Goal: Task Accomplishment & Management: Manage account settings

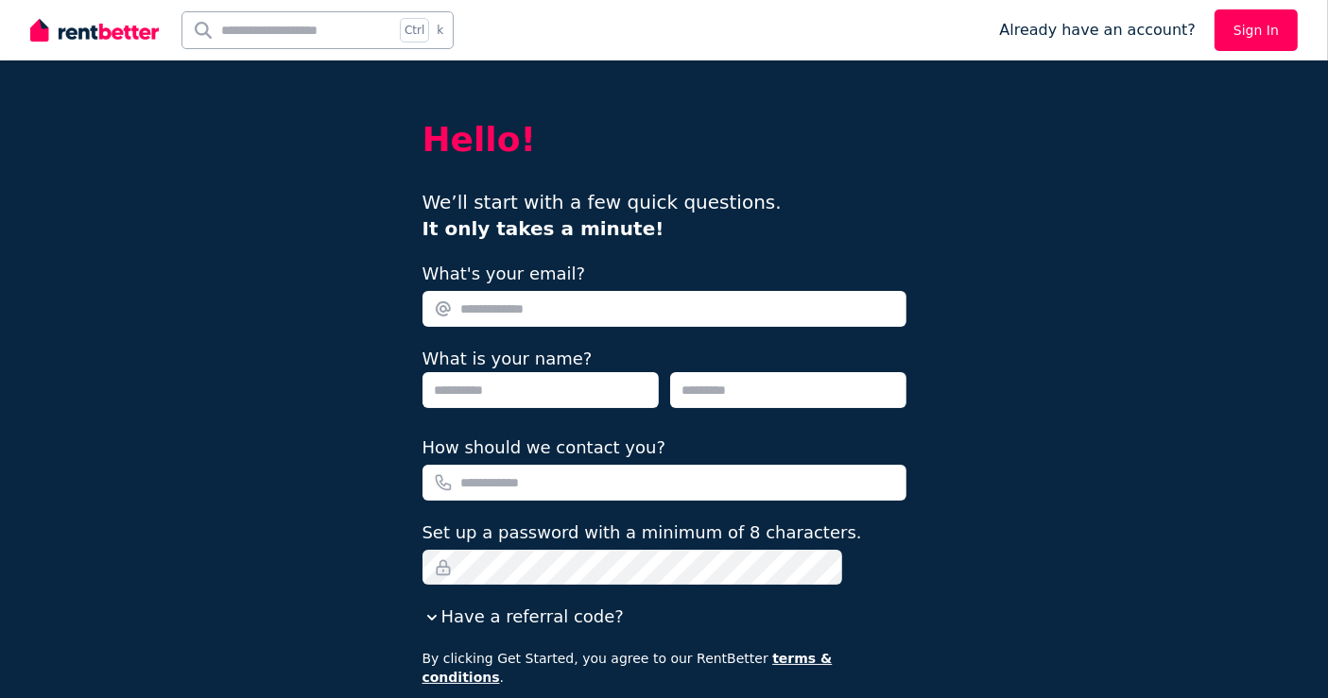
click at [1270, 15] on link "Sign In" at bounding box center [1255, 30] width 83 height 42
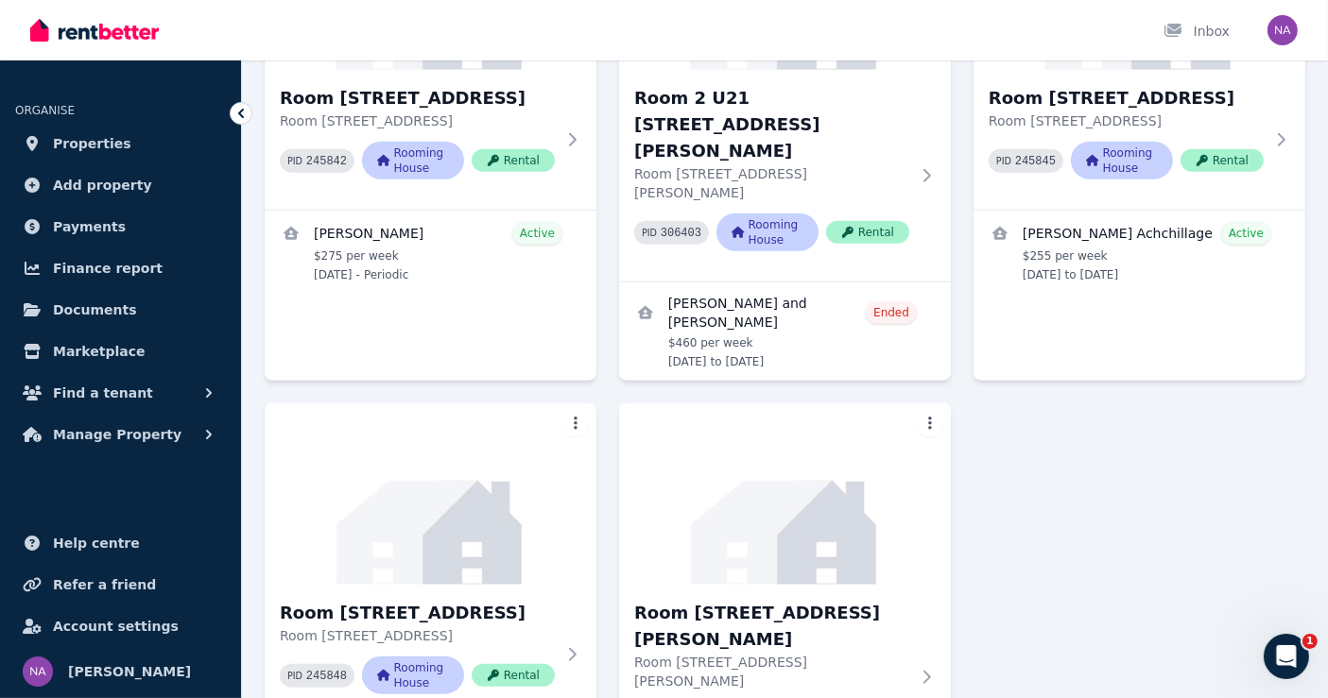
scroll to position [1995, 0]
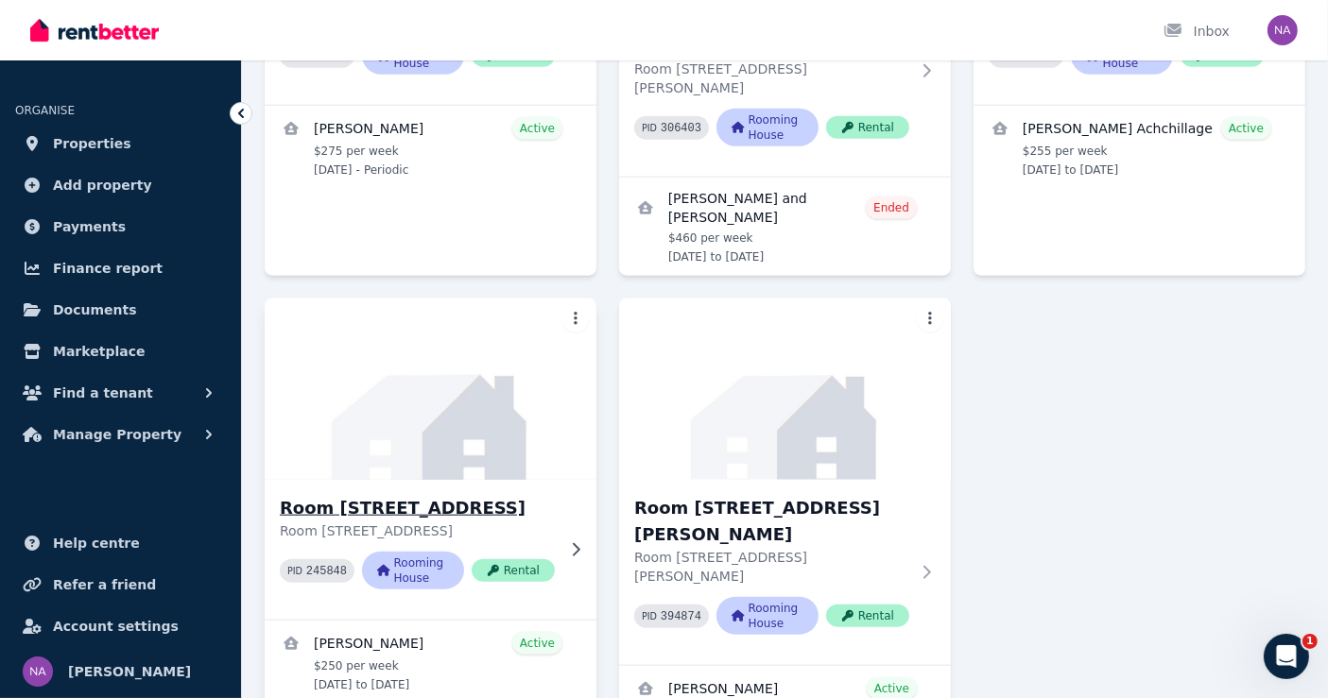
click at [458, 522] on p "Room [STREET_ADDRESS]" at bounding box center [417, 531] width 275 height 19
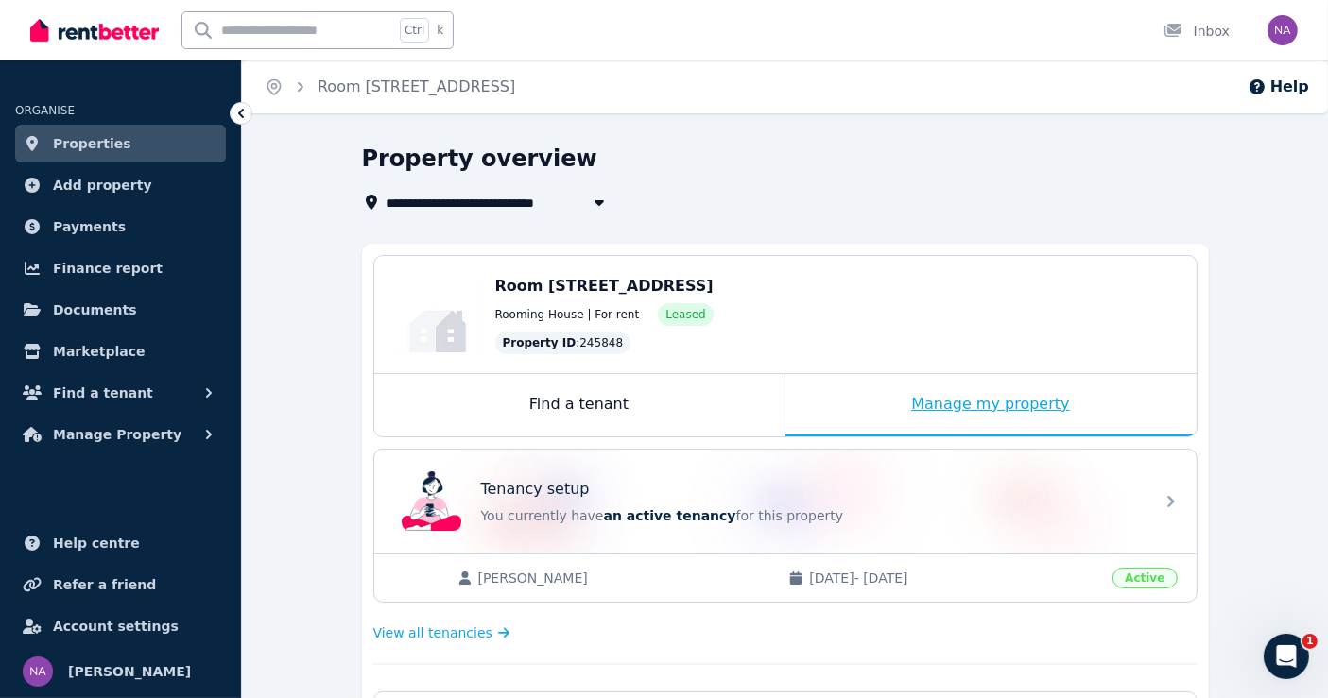
click at [835, 385] on div "Manage my property" at bounding box center [990, 405] width 411 height 62
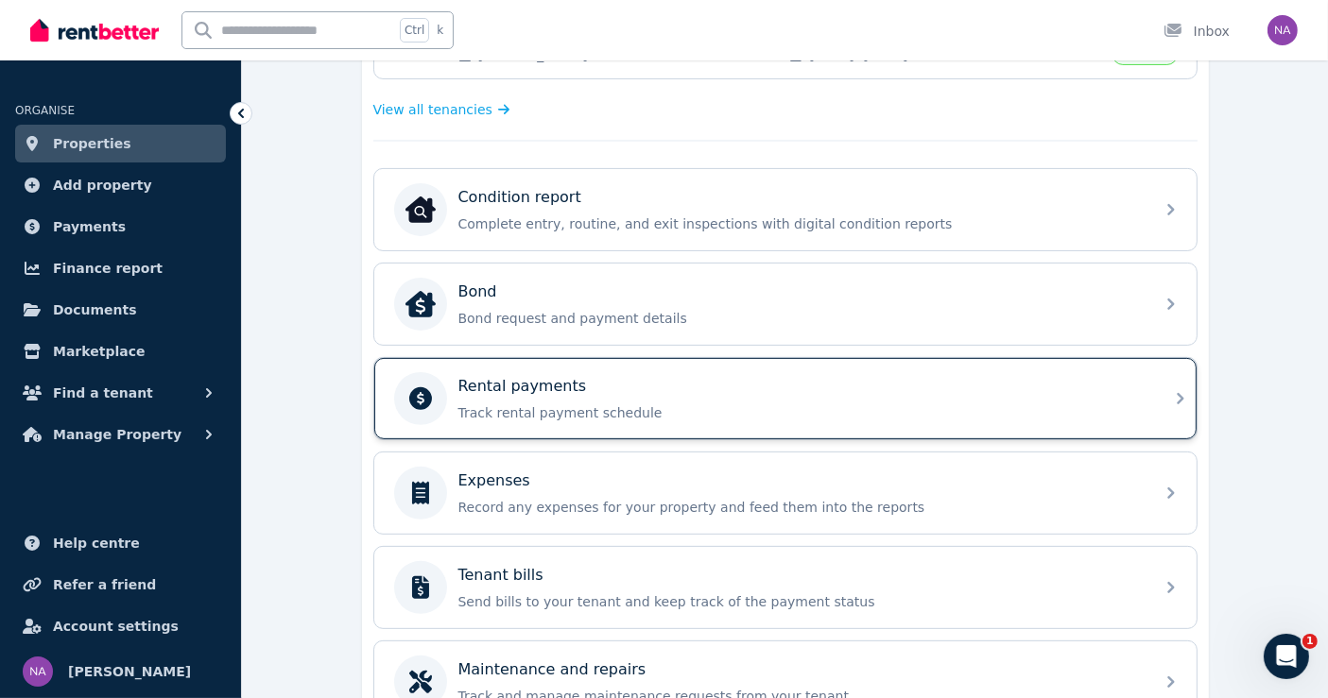
scroll to position [525, 0]
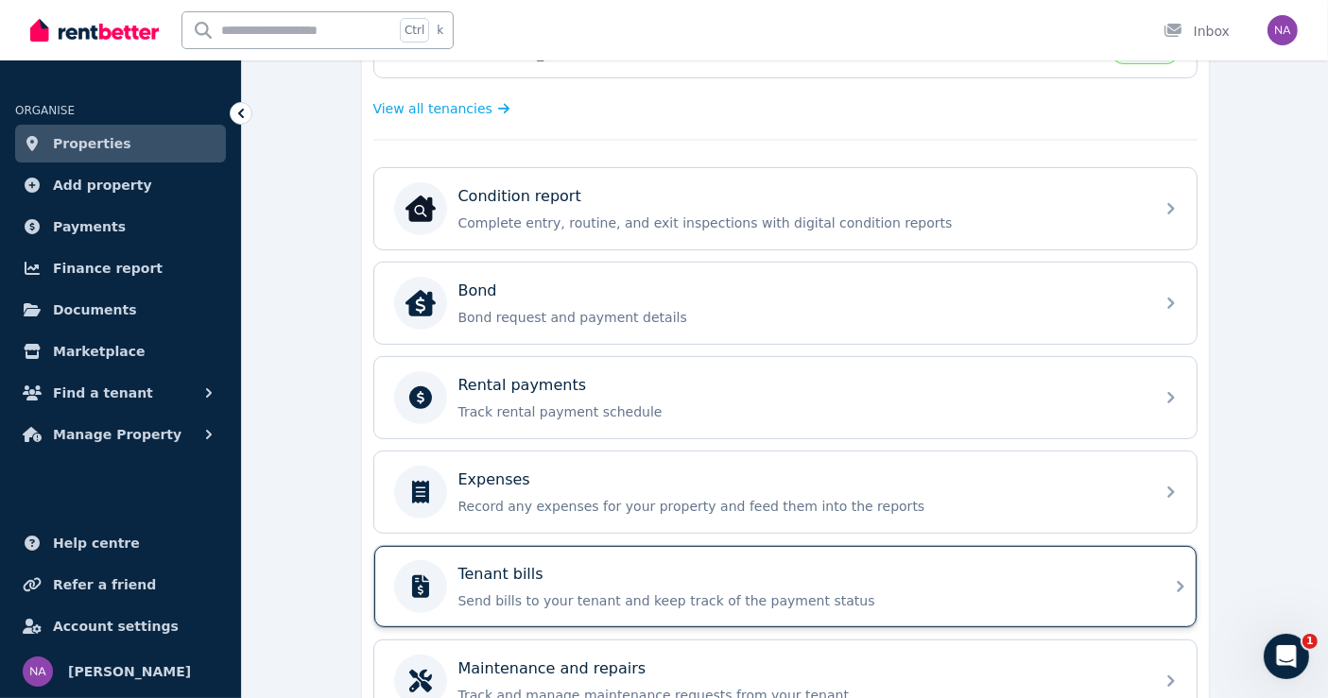
click at [591, 565] on div "Tenant bills" at bounding box center [800, 574] width 684 height 23
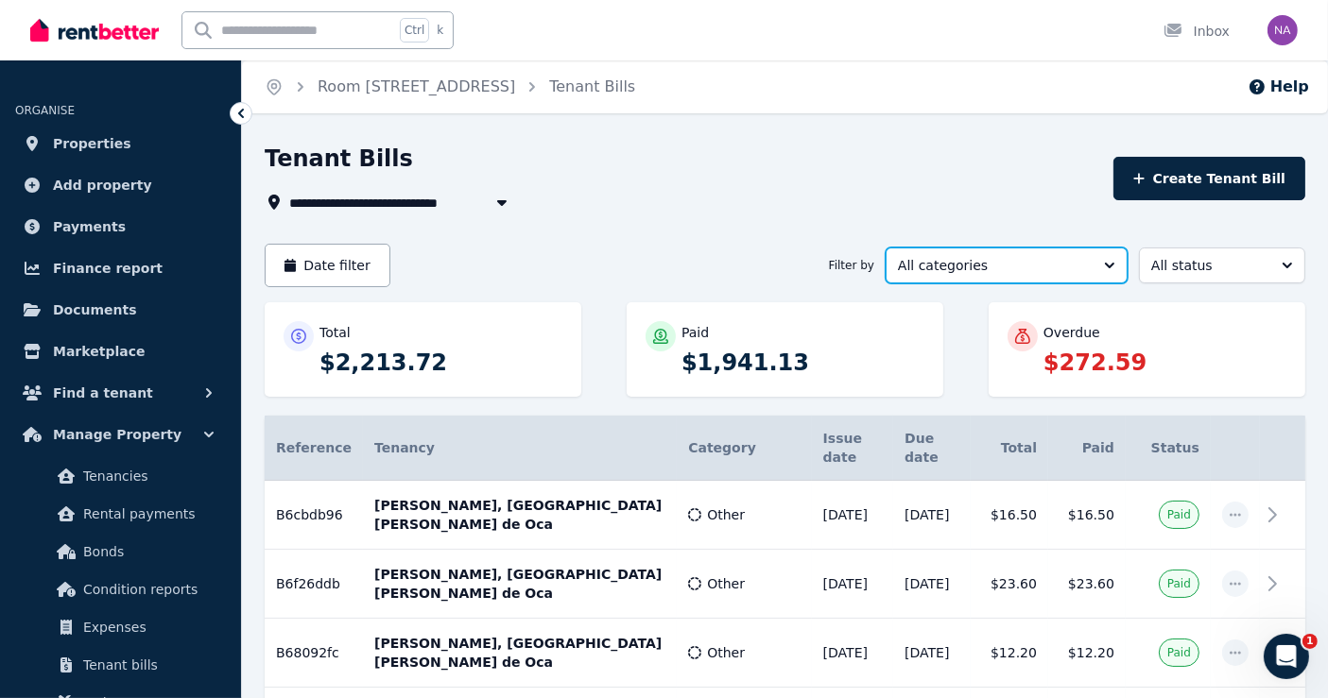
click at [1063, 260] on span "All categories" at bounding box center [993, 265] width 191 height 19
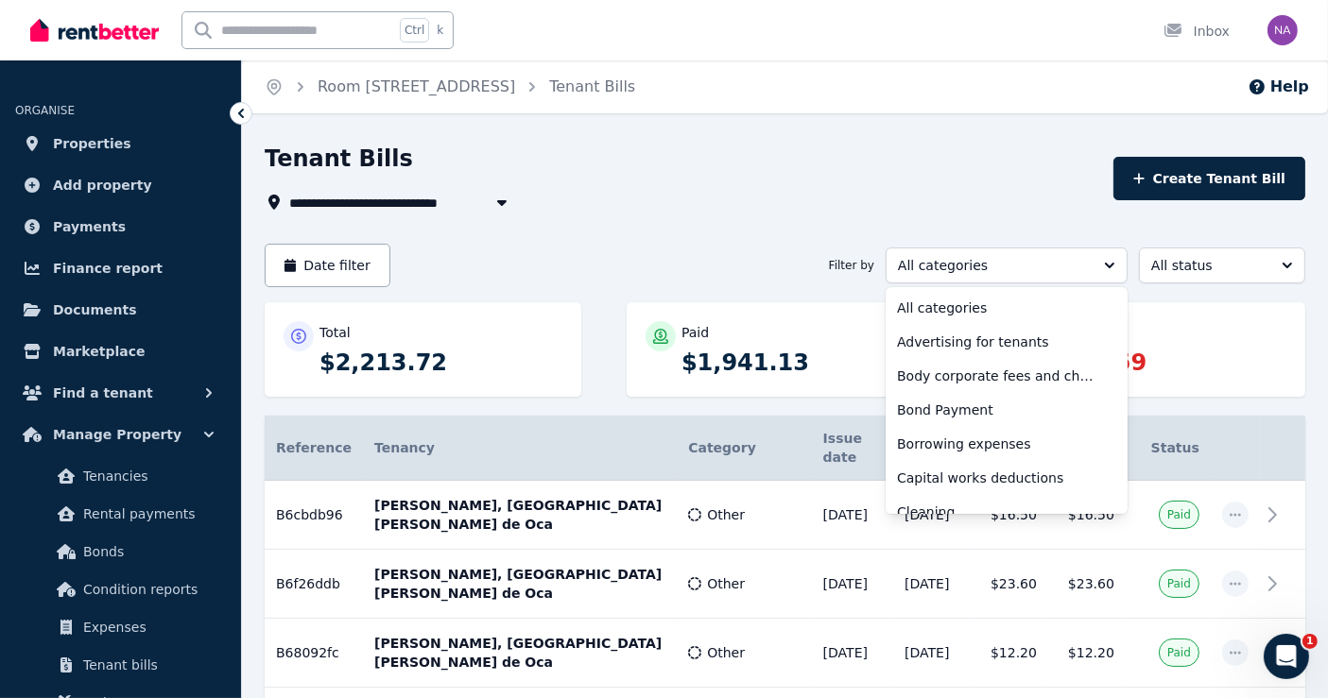
click at [1066, 184] on div "**********" at bounding box center [683, 179] width 837 height 70
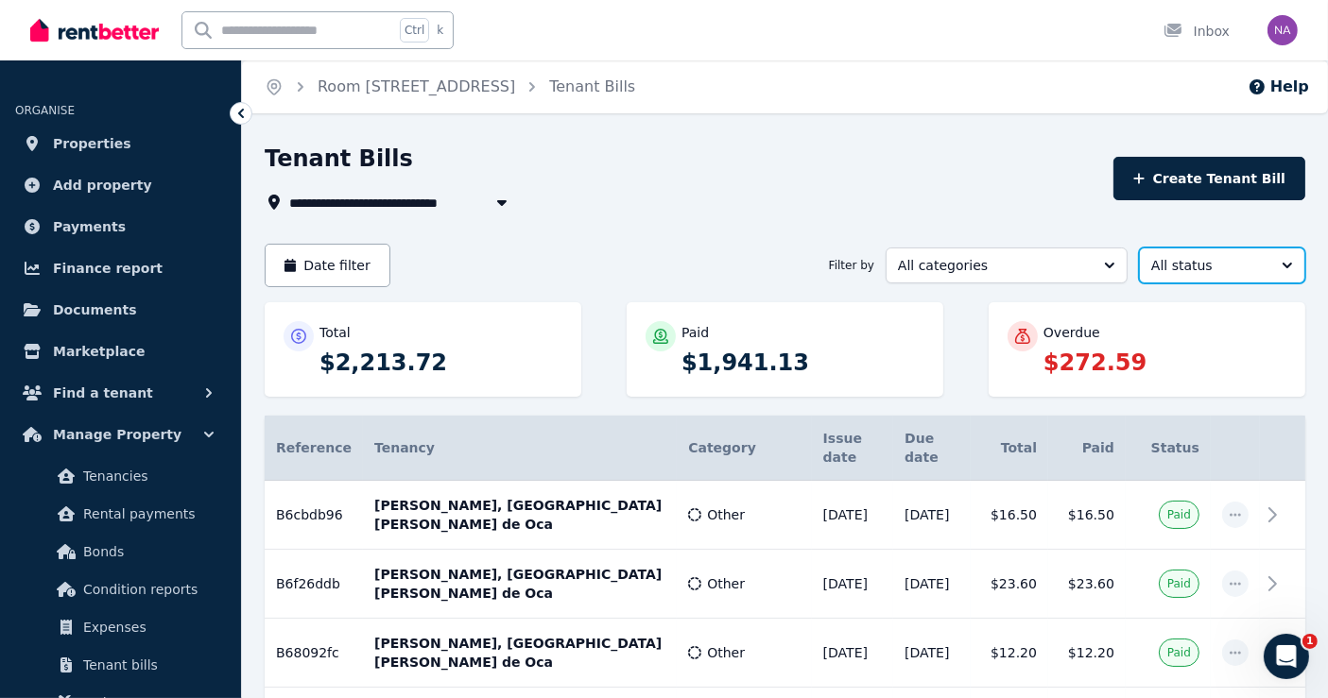
click at [1214, 267] on span "All status" at bounding box center [1208, 265] width 115 height 19
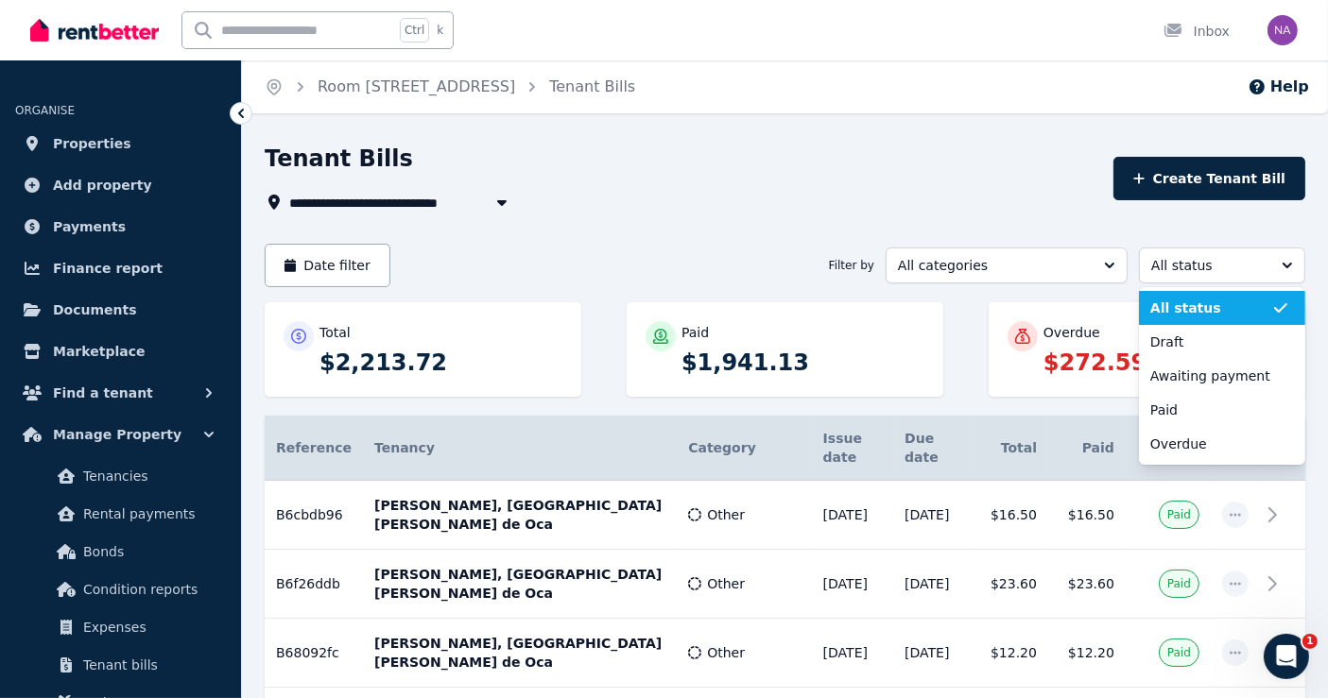
click at [989, 206] on div "**********" at bounding box center [683, 202] width 837 height 23
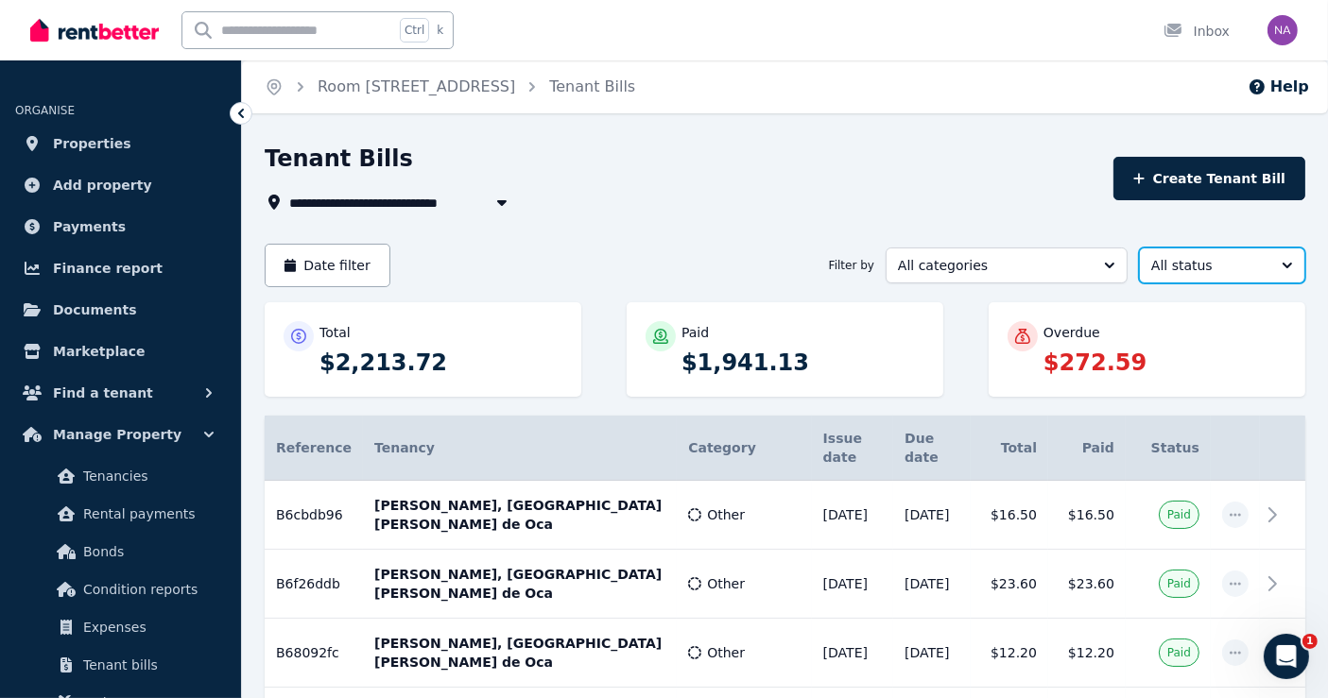
click at [1160, 268] on span "All status" at bounding box center [1208, 265] width 115 height 19
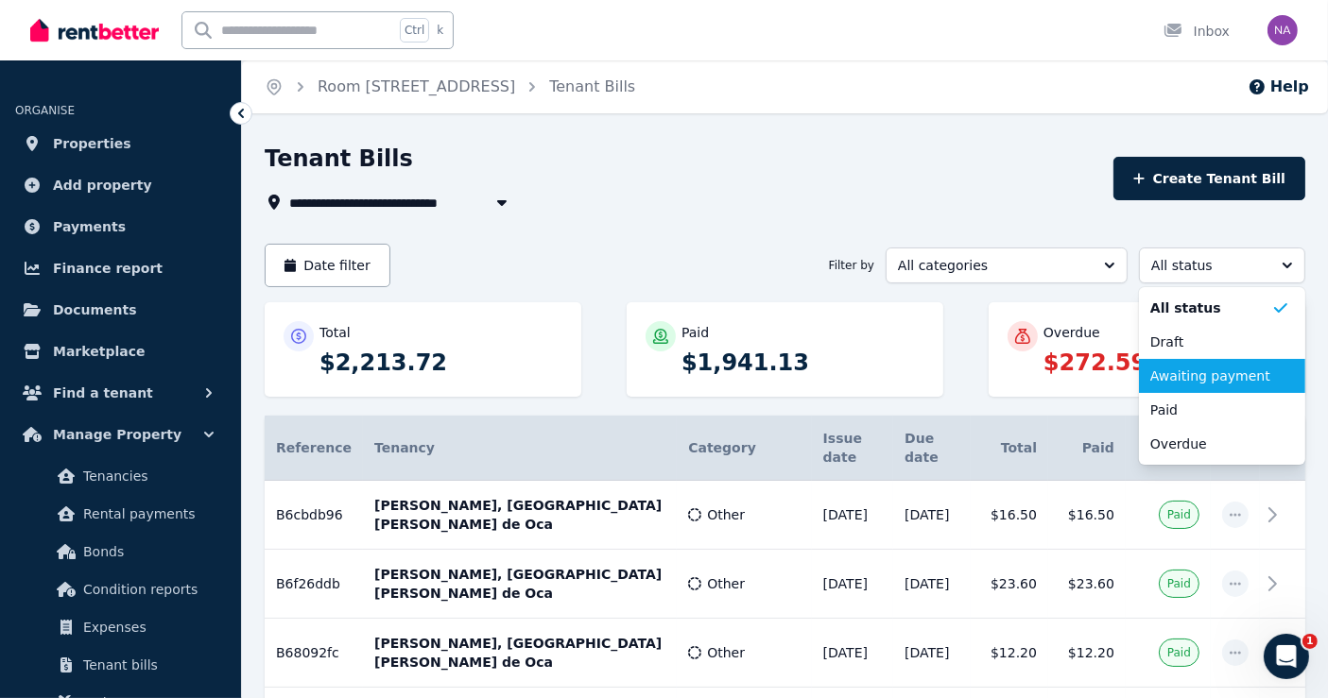
click at [1201, 382] on span "Awaiting payment" at bounding box center [1210, 376] width 121 height 19
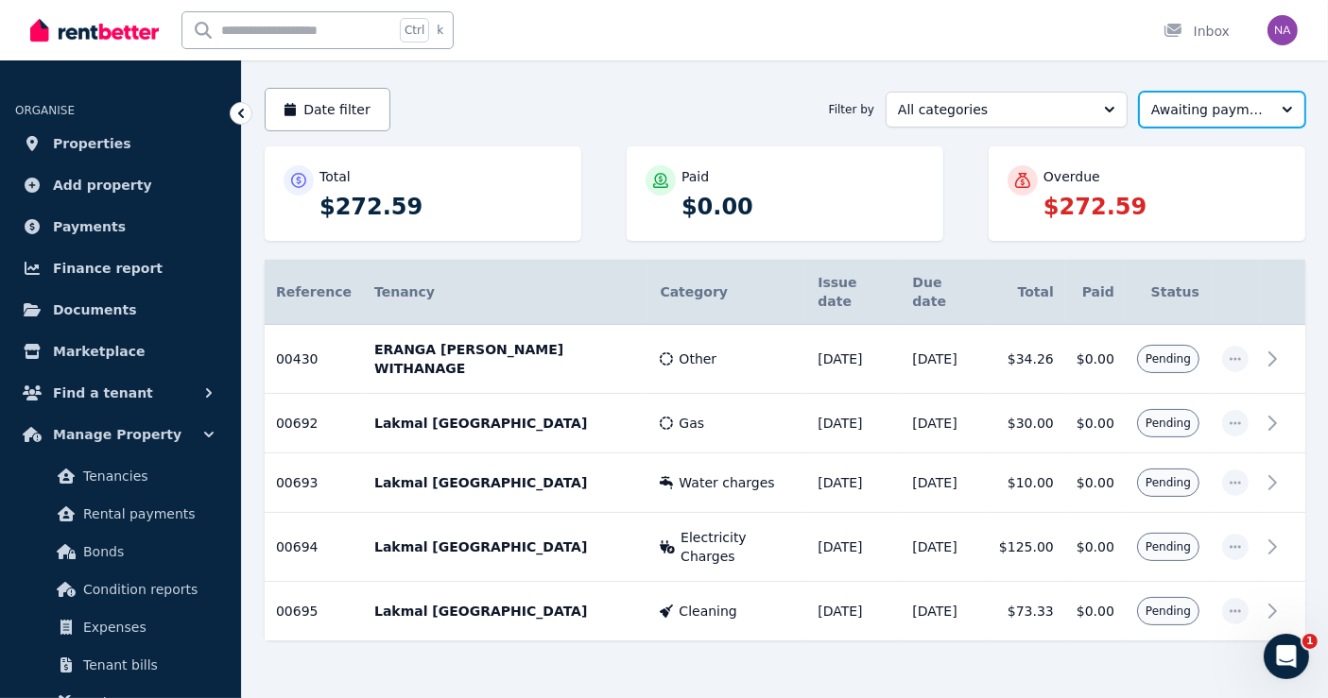
scroll to position [158, 0]
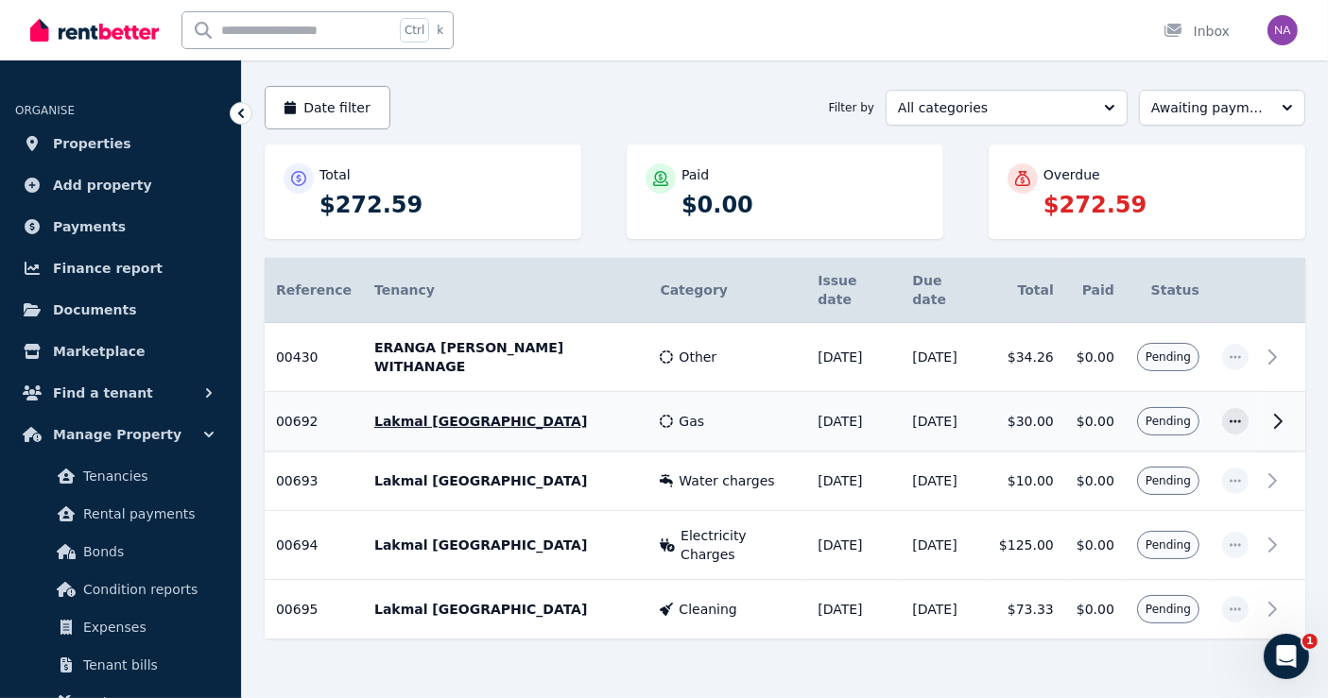
click at [1278, 410] on icon at bounding box center [1277, 421] width 23 height 23
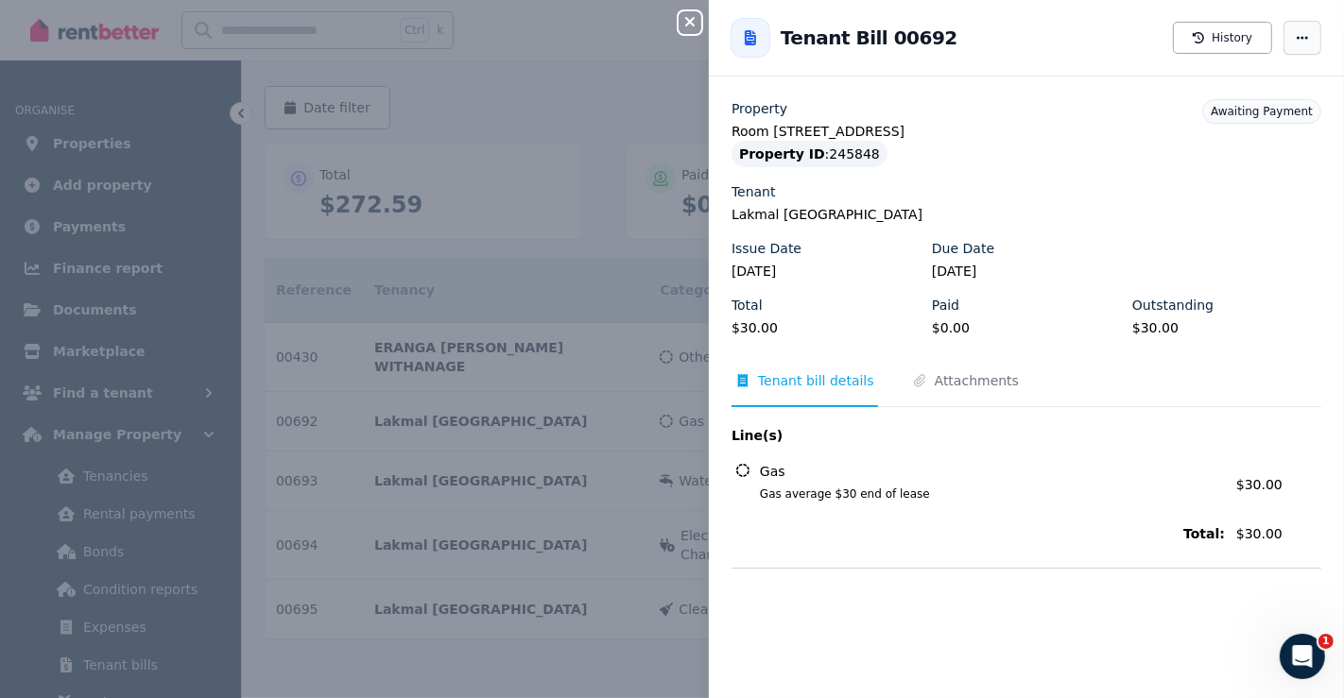
click at [1295, 43] on icon "button" at bounding box center [1302, 37] width 15 height 13
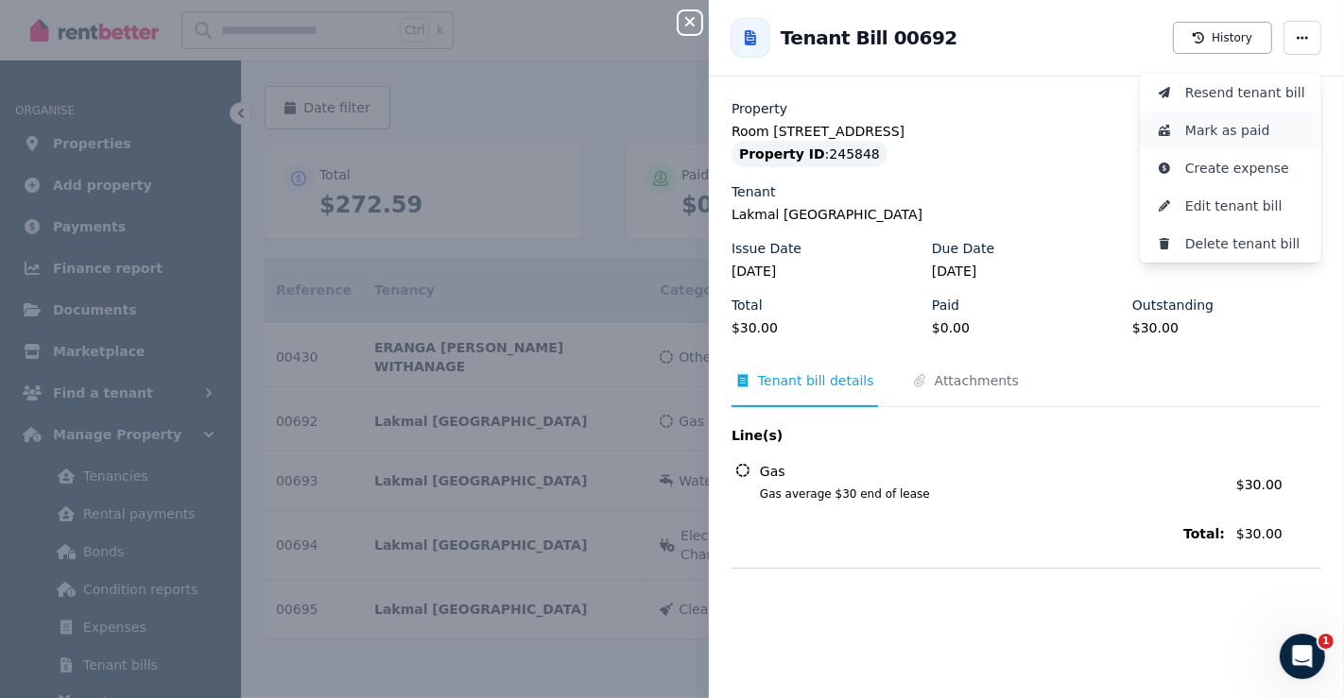
click at [1241, 121] on span "Mark as paid" at bounding box center [1245, 130] width 121 height 23
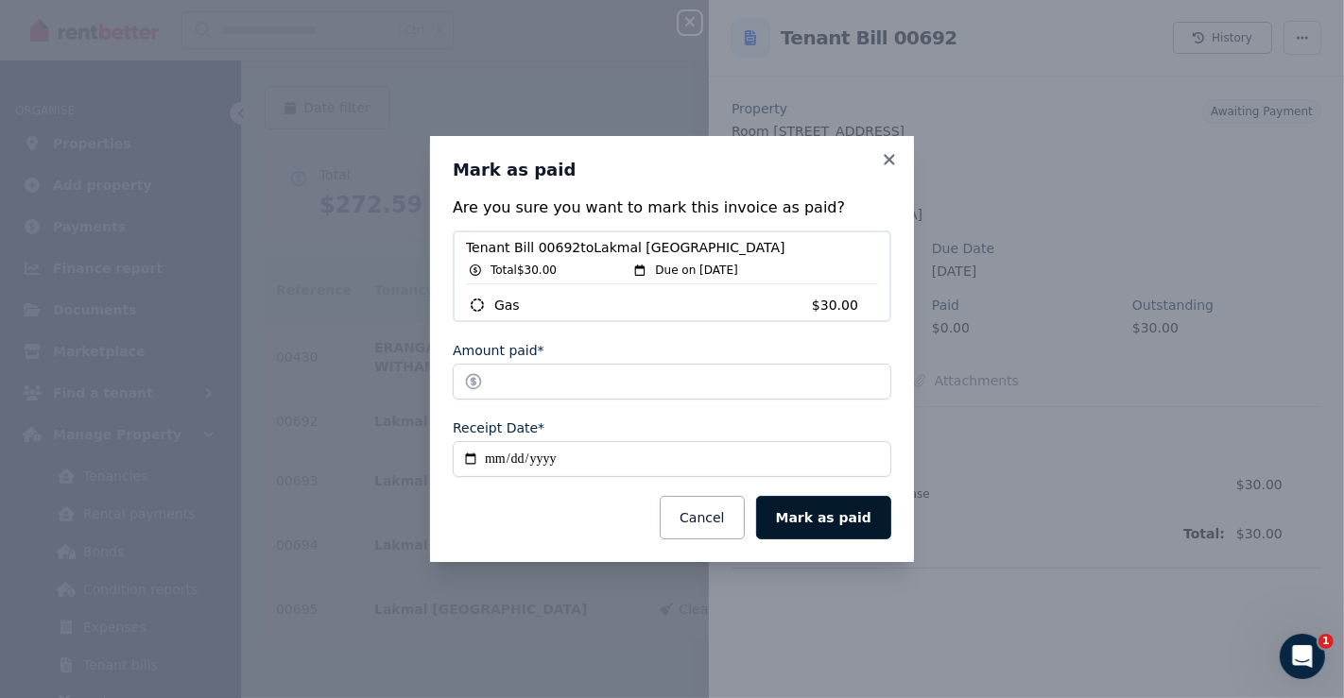
click at [843, 509] on button "Mark as paid" at bounding box center [823, 517] width 135 height 43
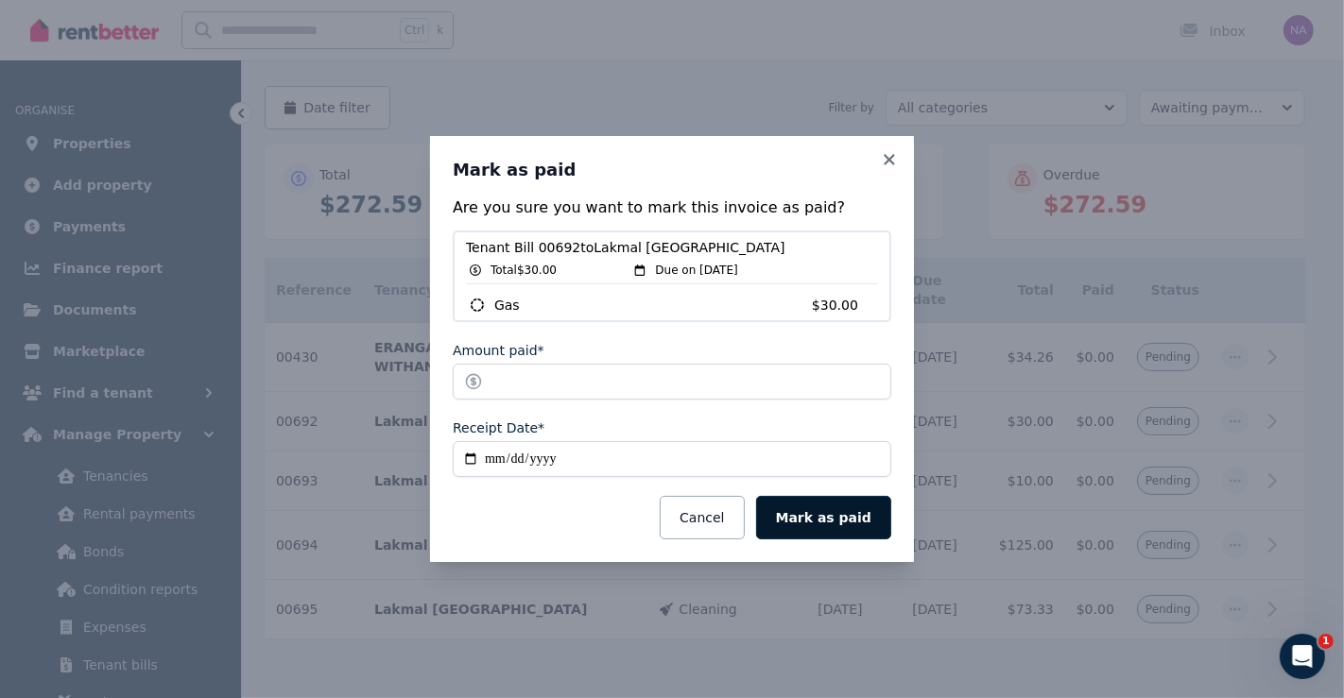
click at [840, 514] on button "Mark as paid" at bounding box center [823, 517] width 135 height 43
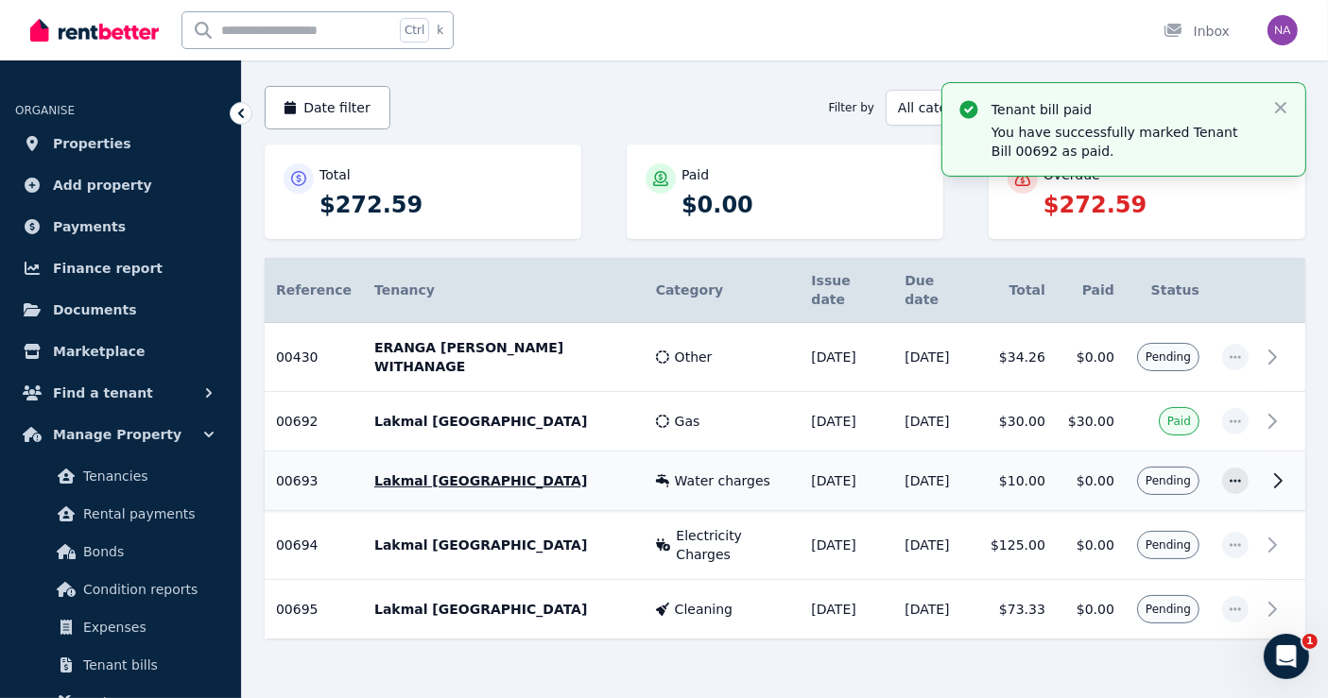
click at [1271, 470] on icon at bounding box center [1277, 481] width 23 height 23
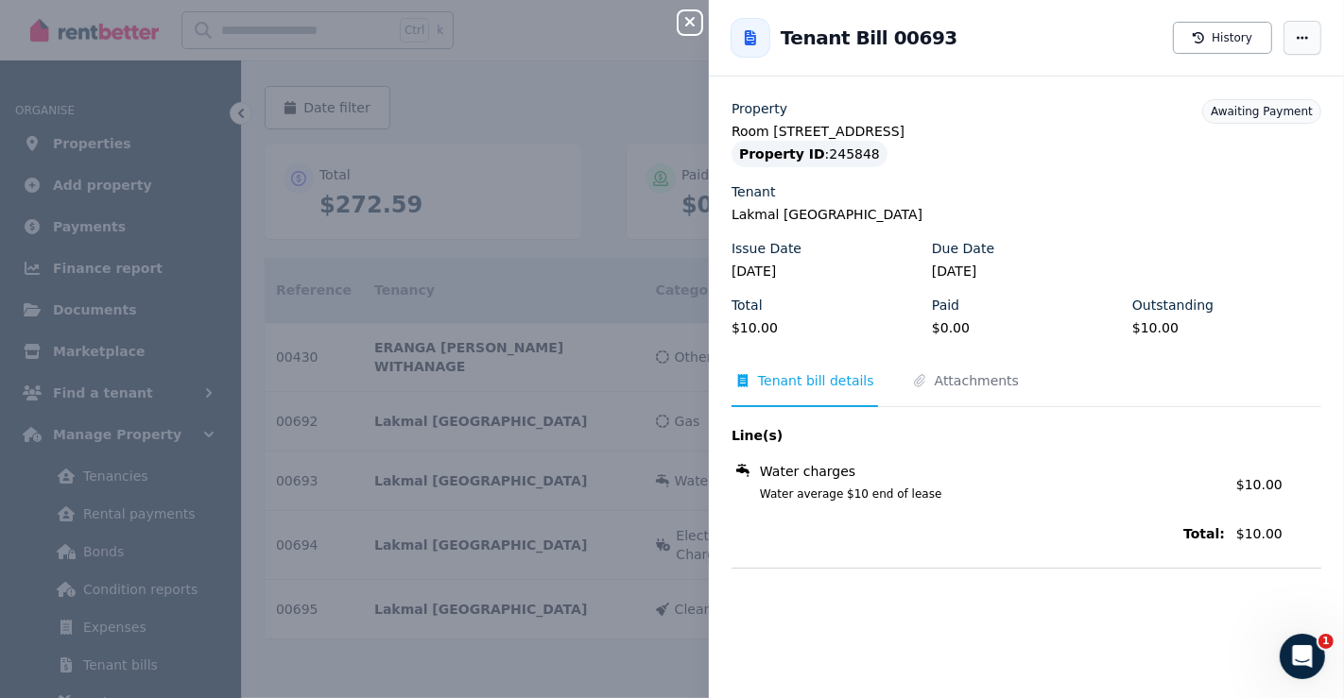
click at [1285, 46] on span "button" at bounding box center [1302, 38] width 38 height 34
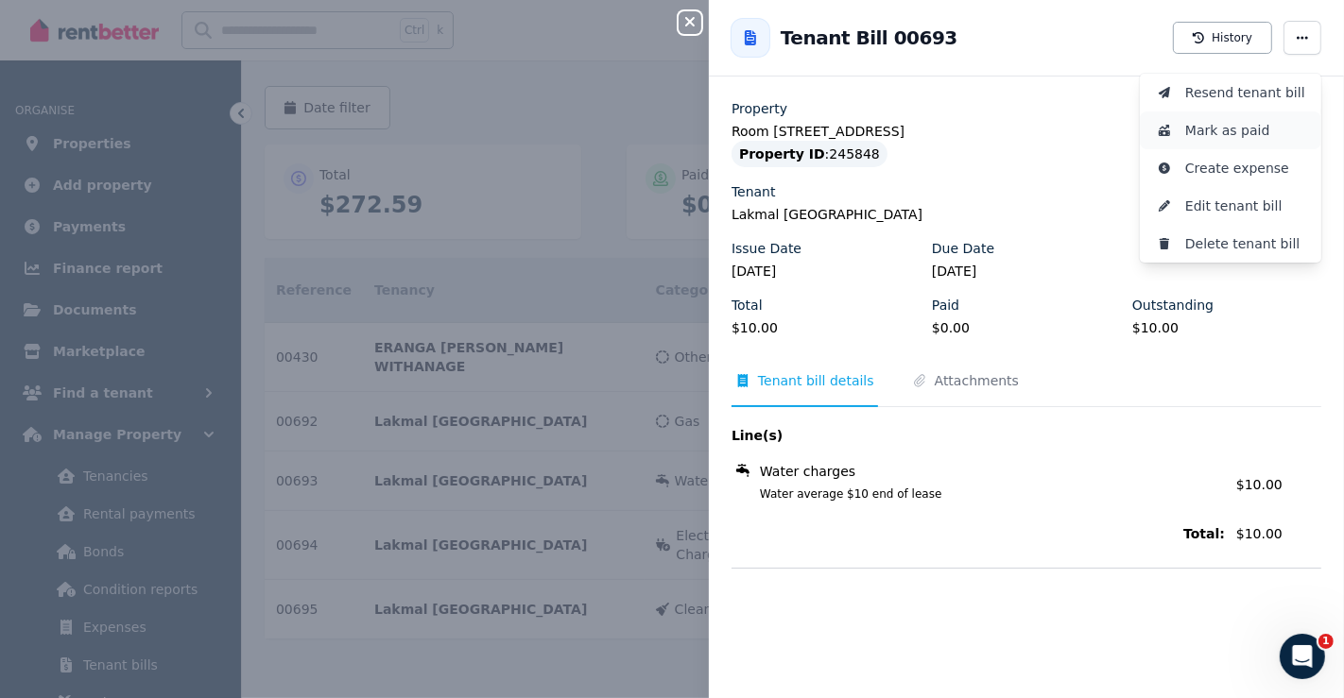
click at [1213, 128] on span "Mark as paid" at bounding box center [1245, 130] width 121 height 23
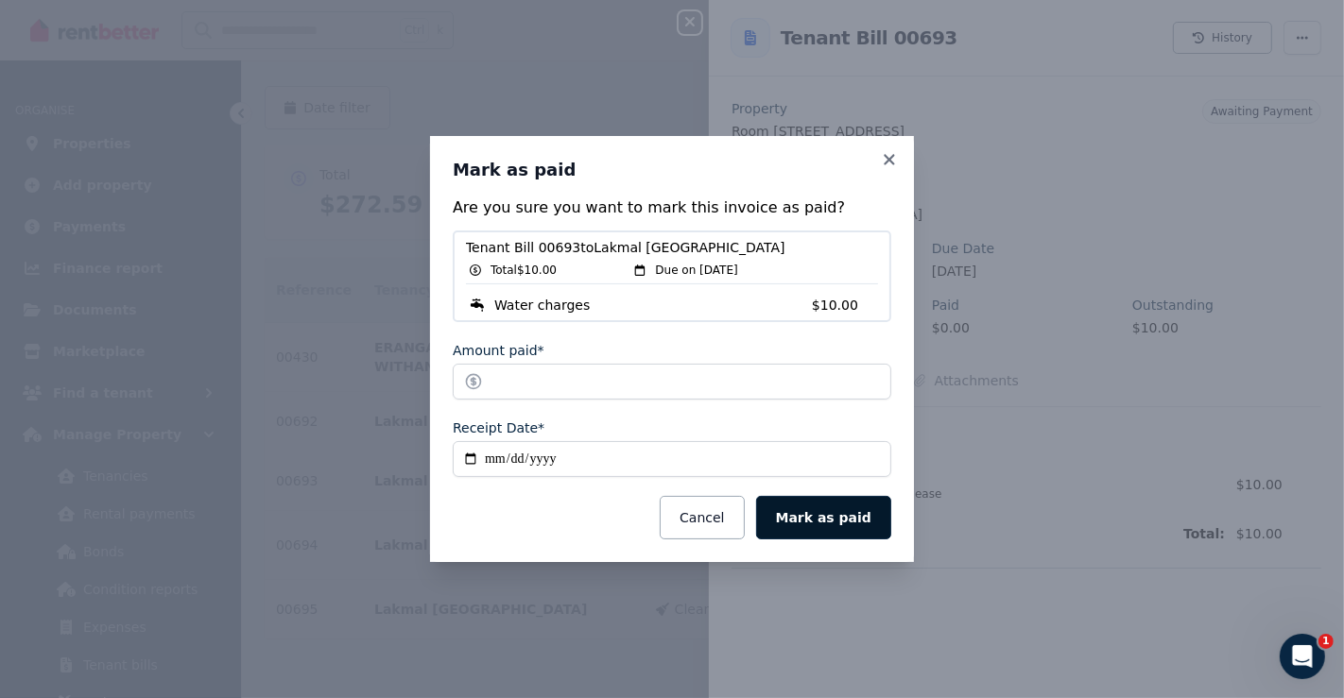
click at [839, 525] on button "Mark as paid" at bounding box center [823, 517] width 135 height 43
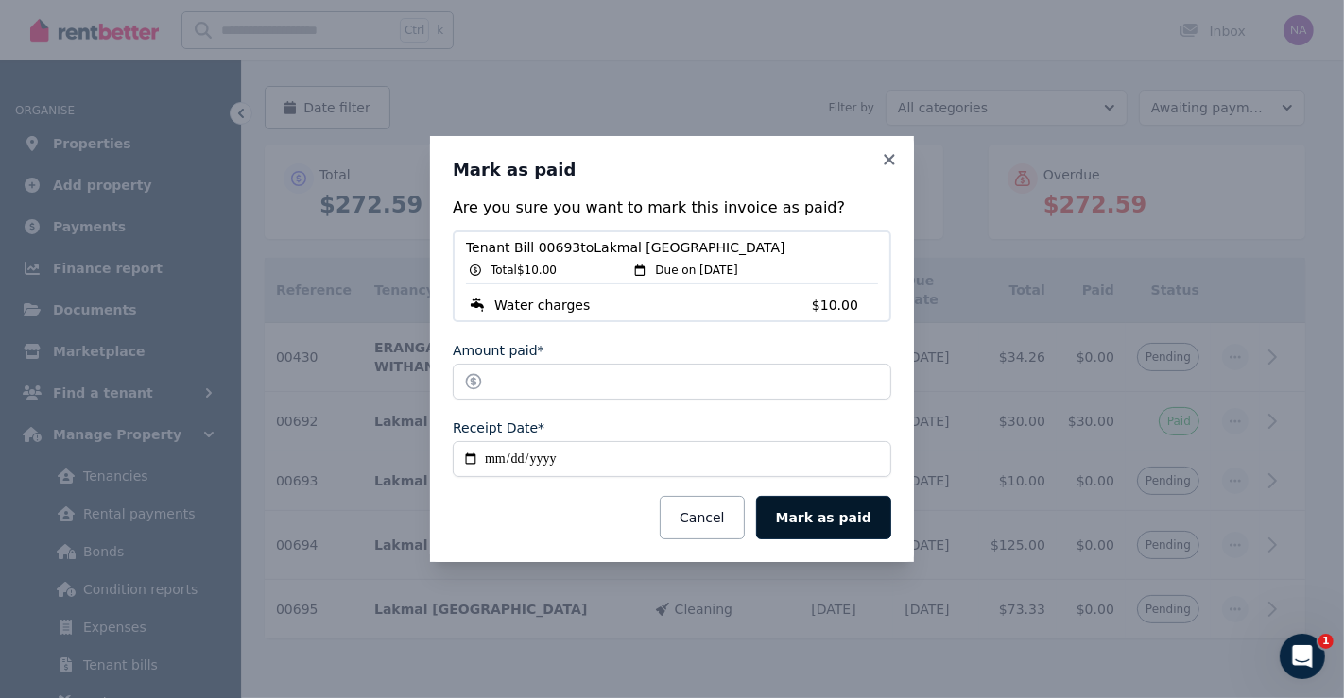
click at [864, 521] on button "Mark as paid" at bounding box center [823, 517] width 135 height 43
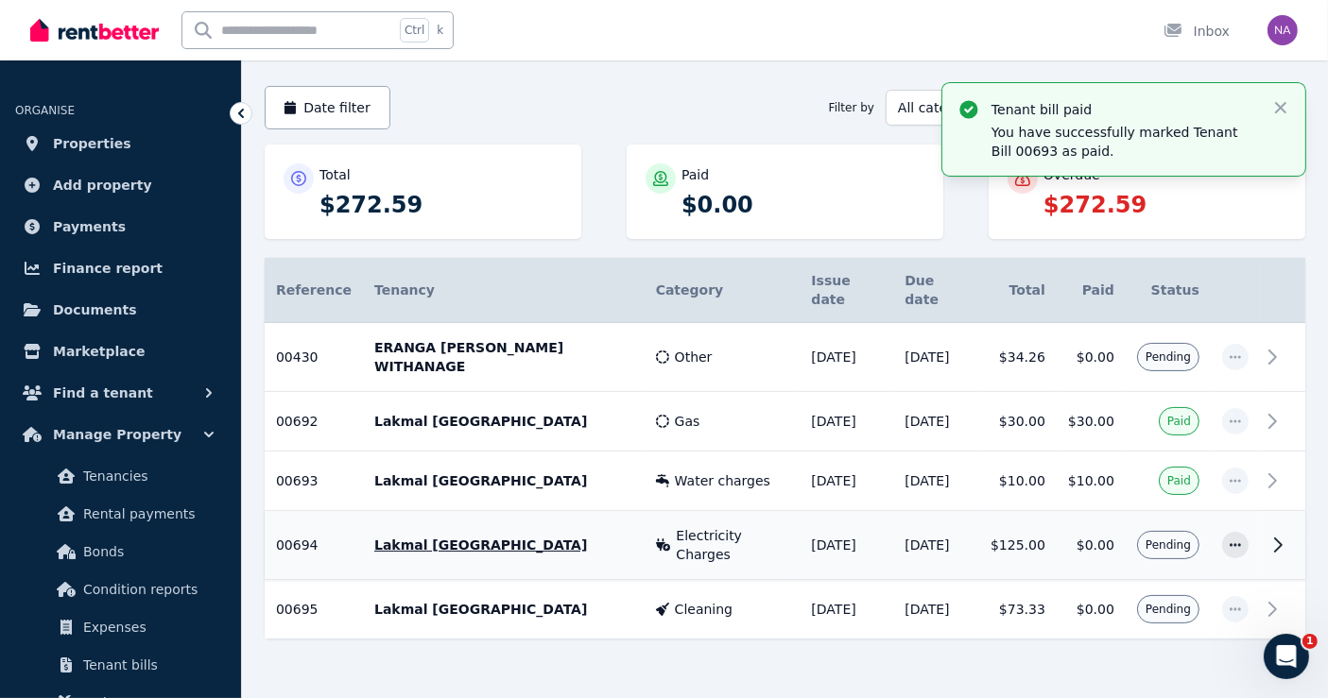
click at [1274, 534] on icon at bounding box center [1277, 545] width 23 height 23
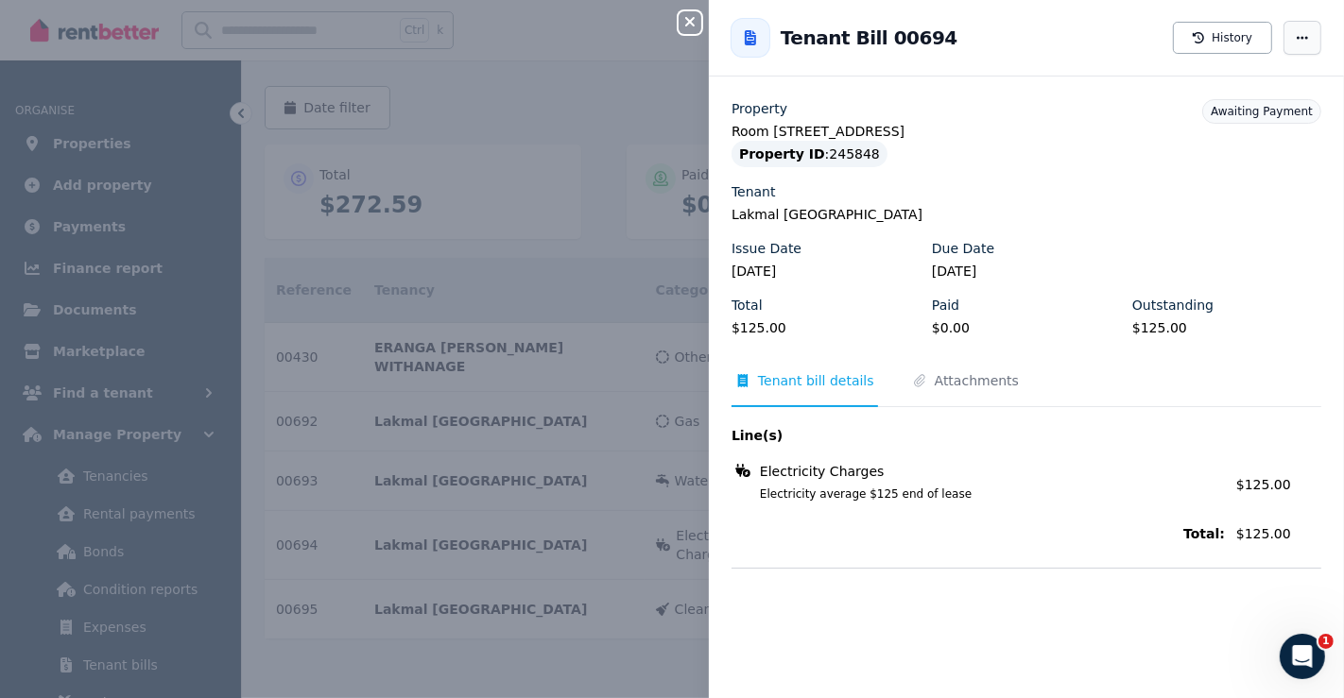
click at [1295, 32] on icon "button" at bounding box center [1302, 37] width 15 height 13
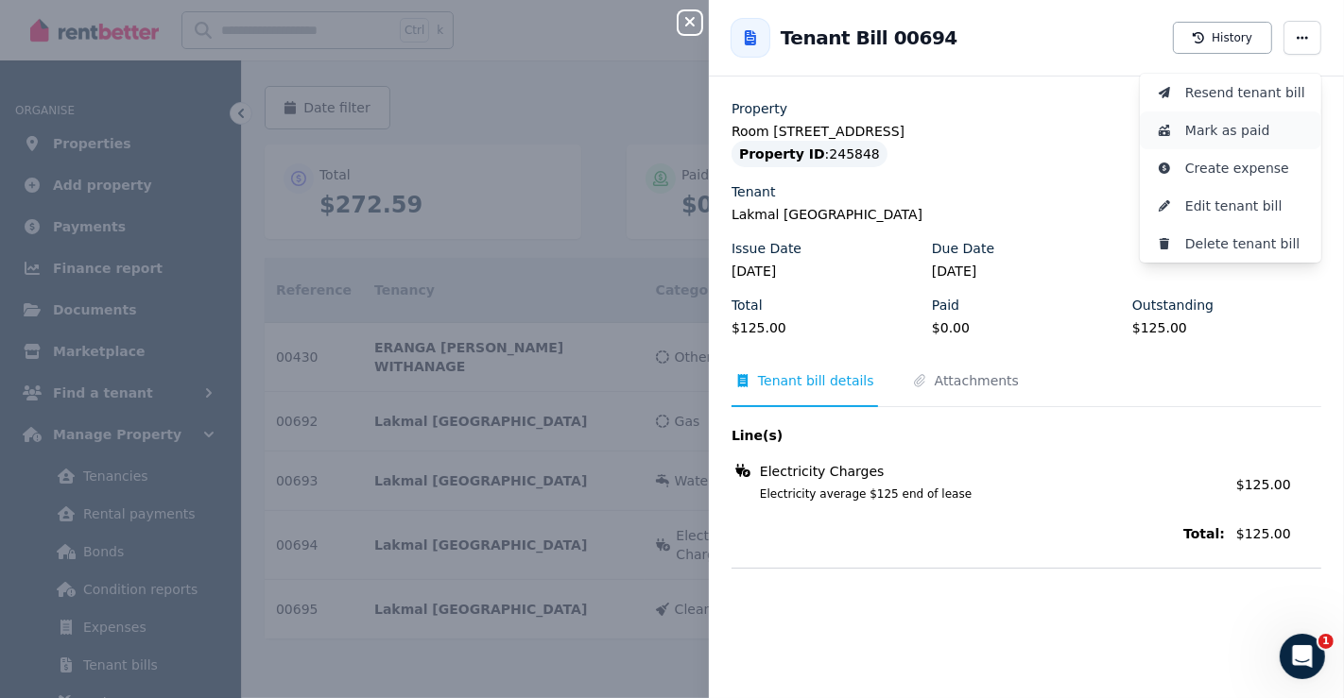
click at [1213, 142] on button "Mark as paid" at bounding box center [1230, 131] width 181 height 38
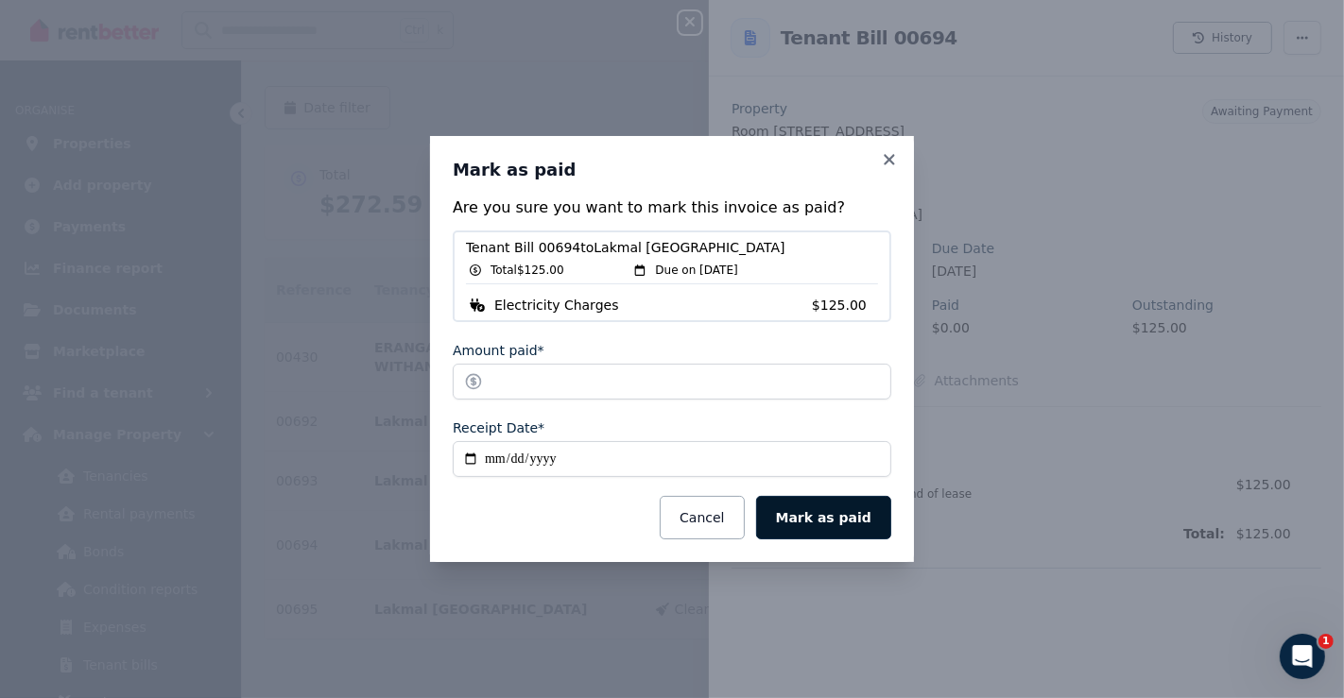
click at [858, 515] on button "Mark as paid" at bounding box center [823, 517] width 135 height 43
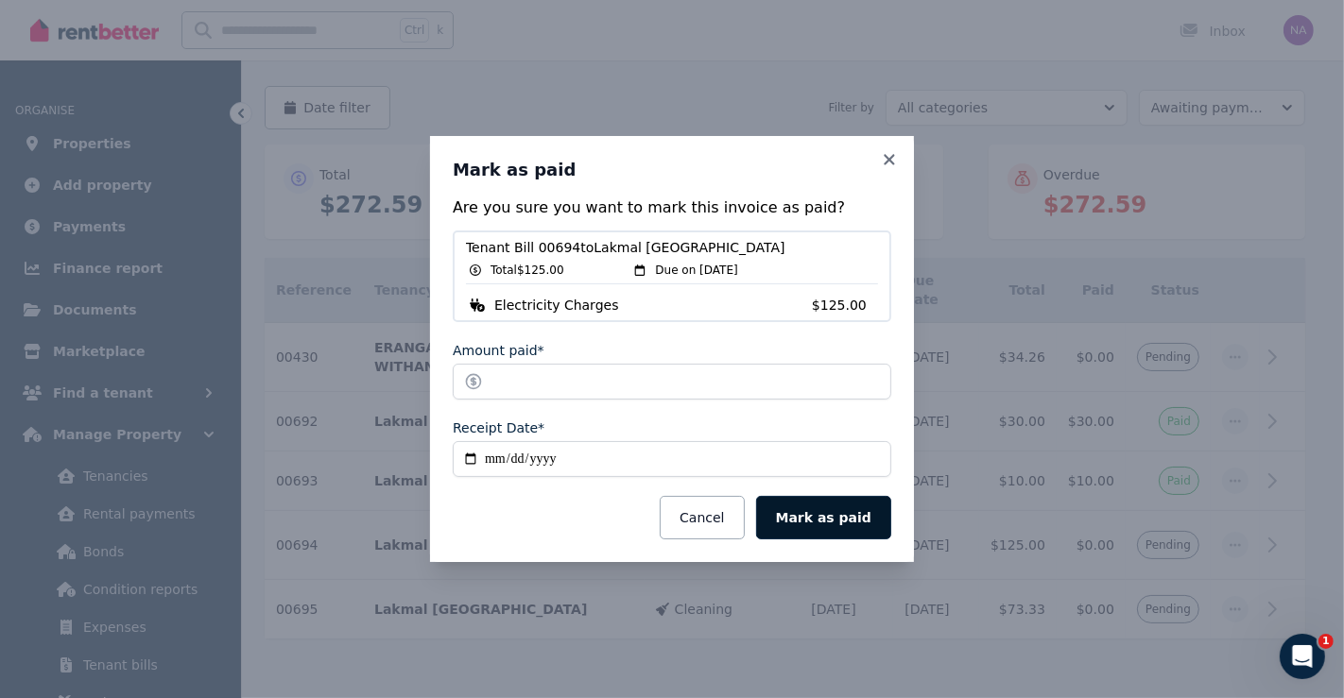
click at [836, 515] on button "Mark as paid" at bounding box center [823, 517] width 135 height 43
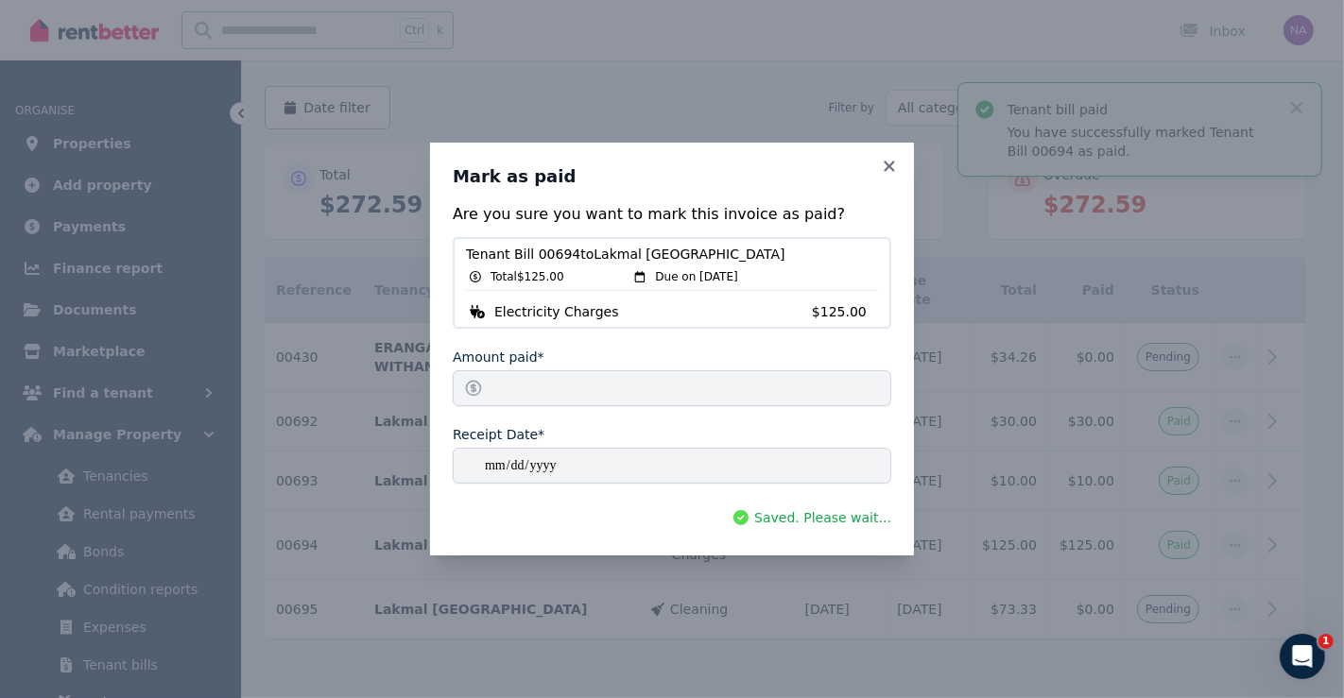
click at [1275, 568] on div "**********" at bounding box center [672, 349] width 1344 height 698
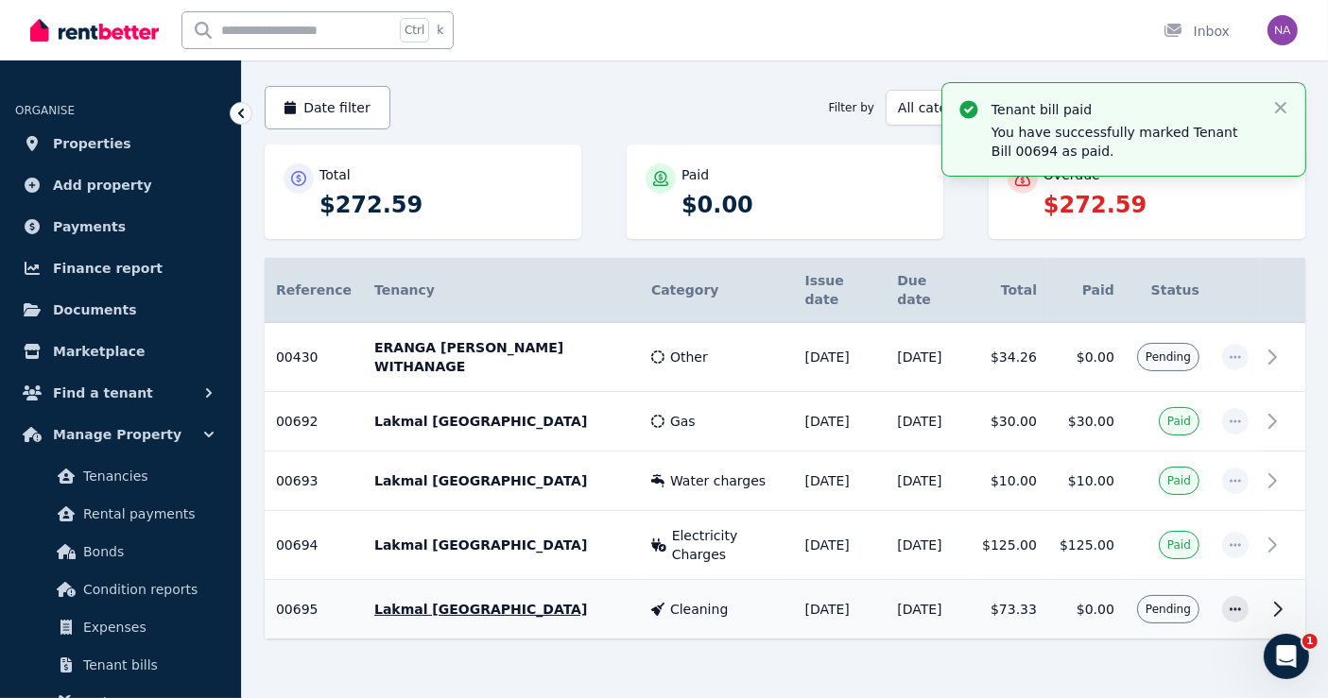
click at [1275, 598] on icon at bounding box center [1277, 609] width 23 height 23
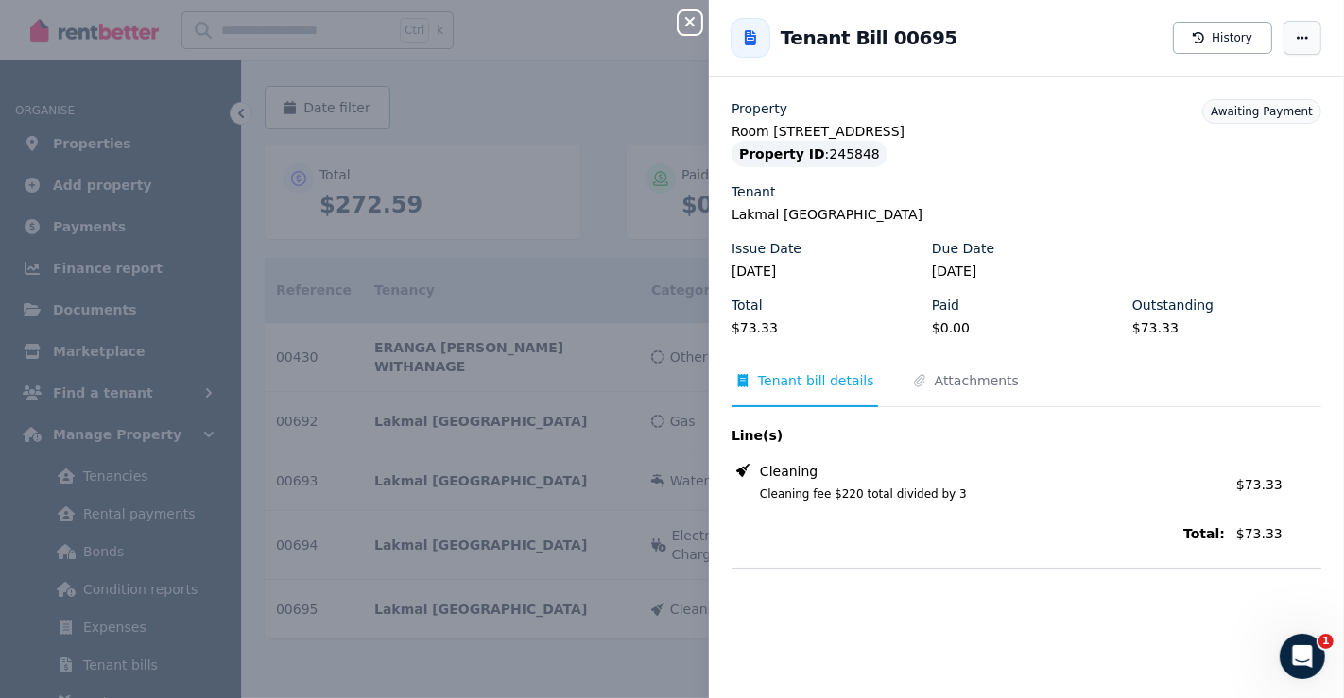
click at [1293, 28] on span "button" at bounding box center [1302, 38] width 38 height 34
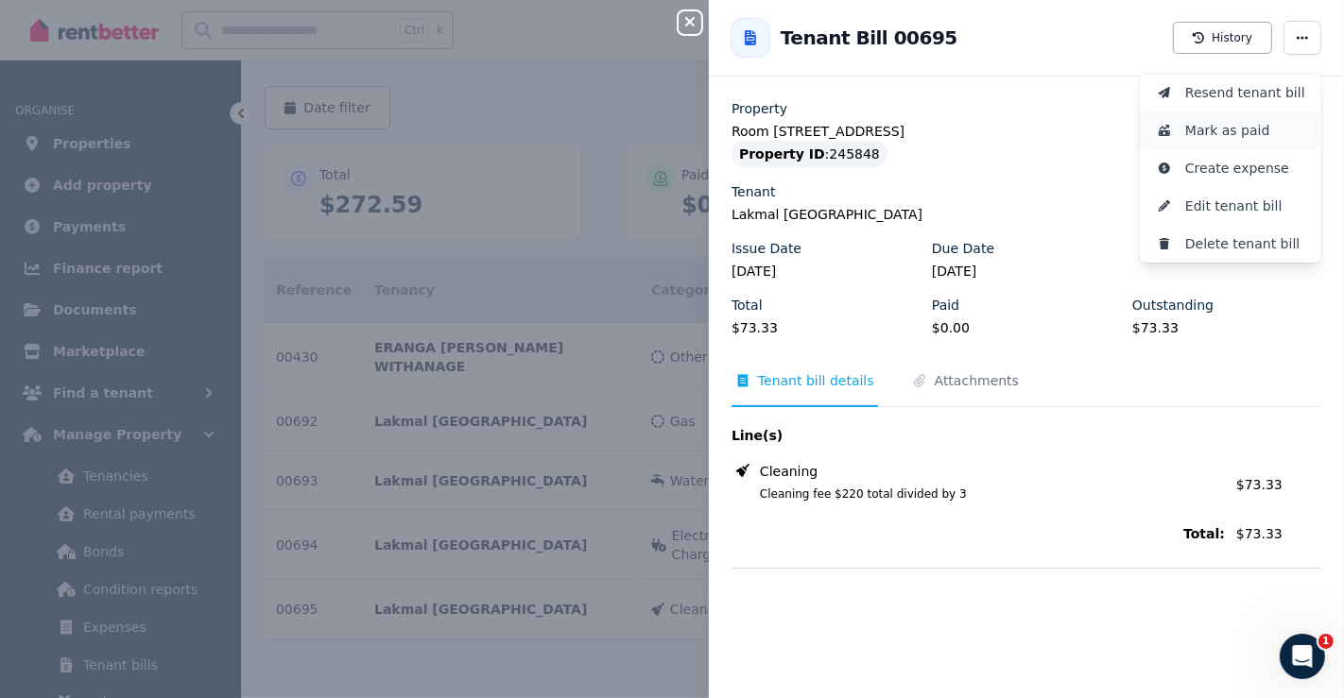
click at [1217, 128] on span "Mark as paid" at bounding box center [1245, 130] width 121 height 23
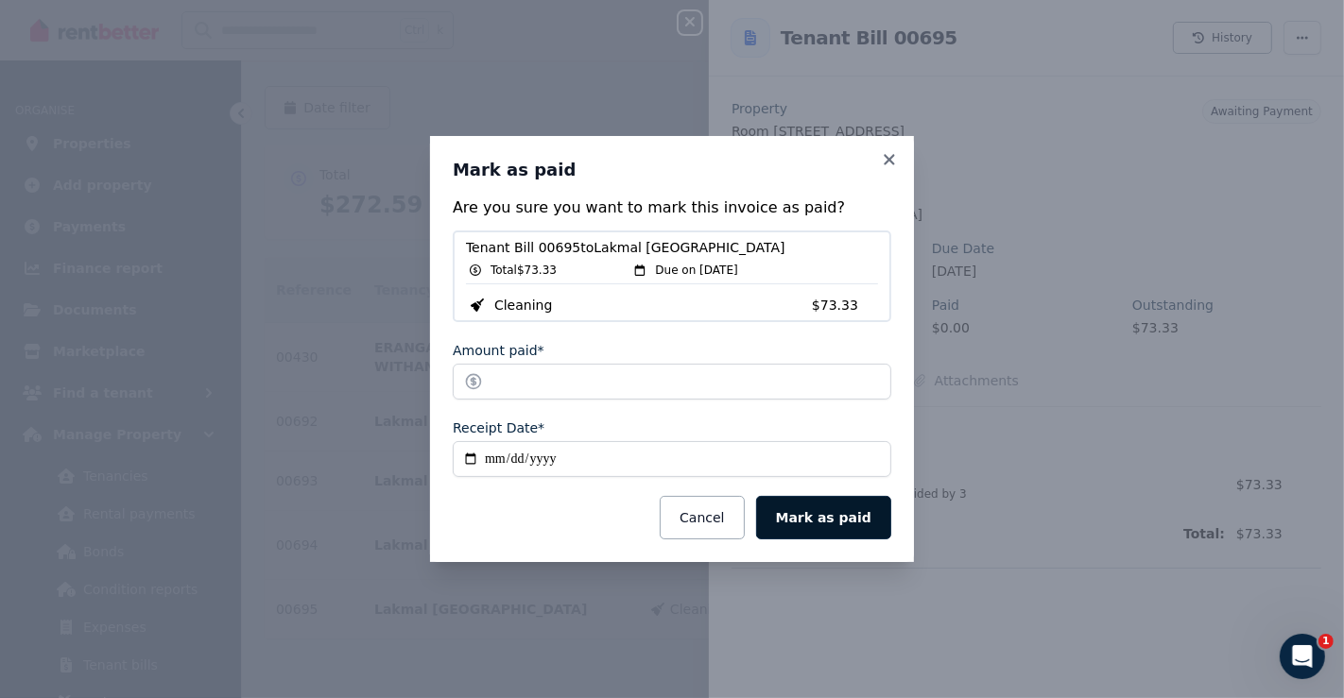
click at [865, 515] on button "Mark as paid" at bounding box center [823, 517] width 135 height 43
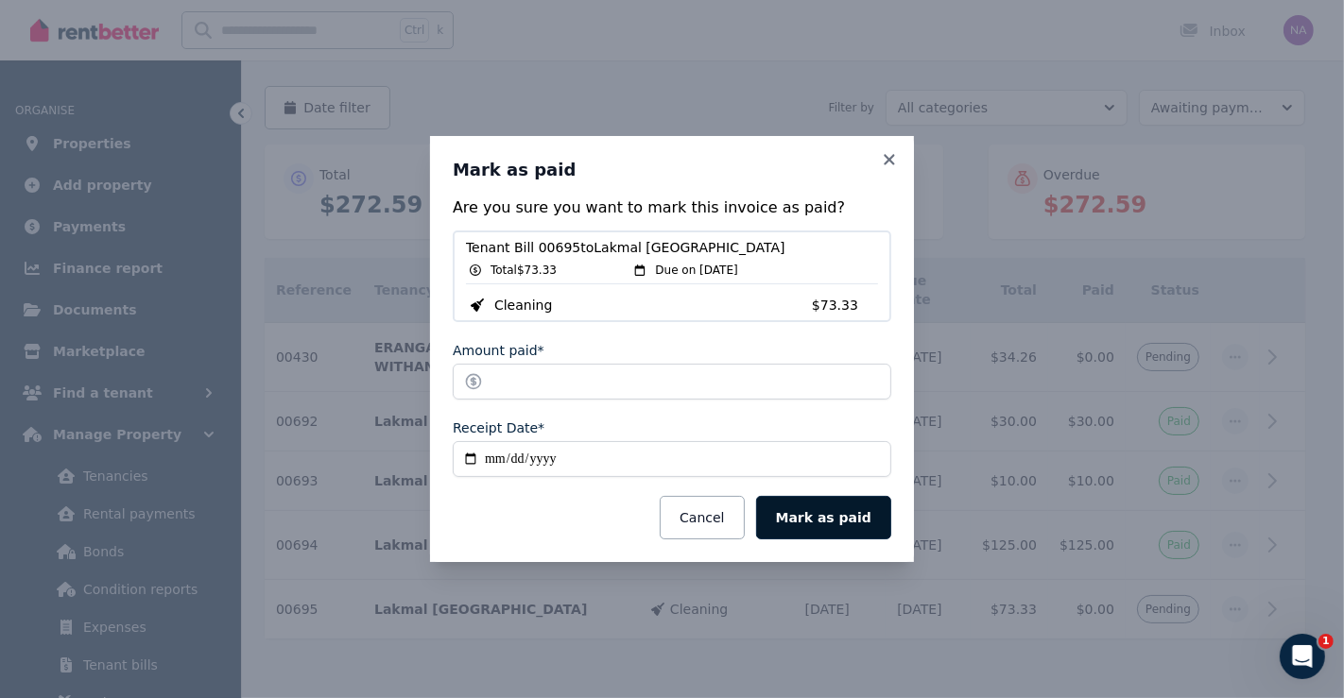
click at [859, 522] on button "Mark as paid" at bounding box center [823, 517] width 135 height 43
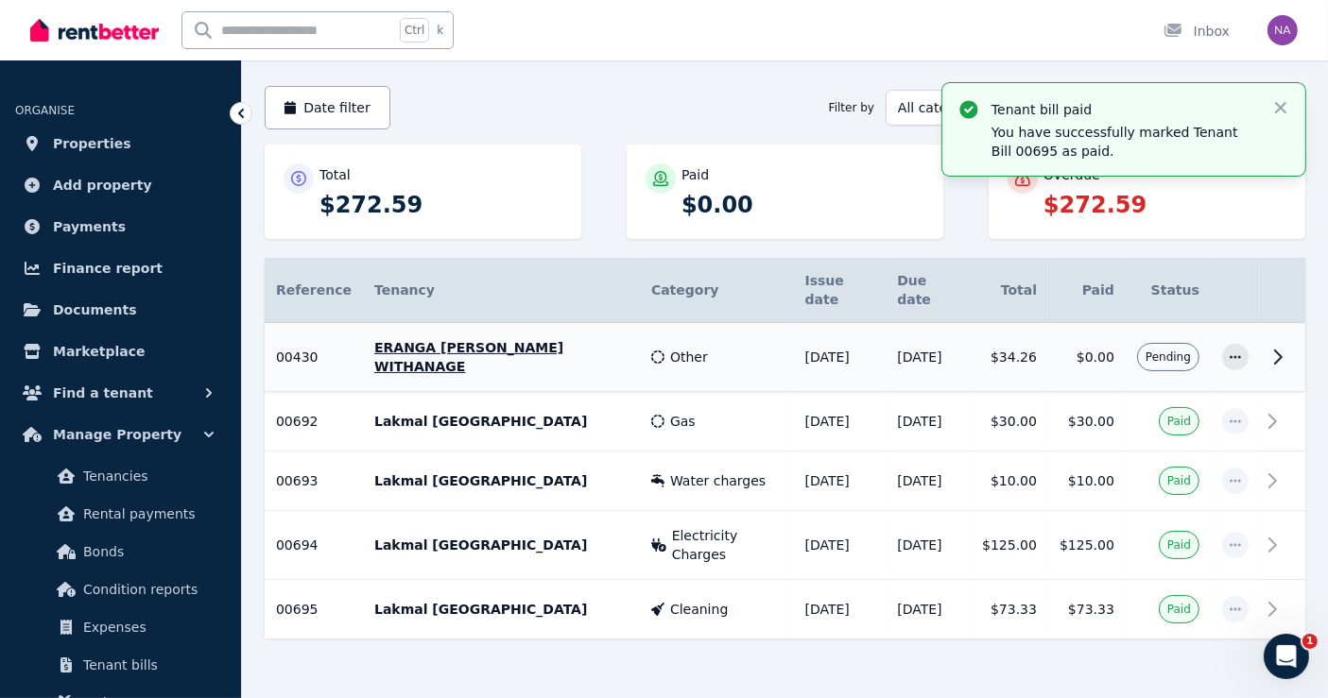
click at [559, 338] on p "ERANGA [PERSON_NAME] WITHANAGE" at bounding box center [501, 357] width 254 height 38
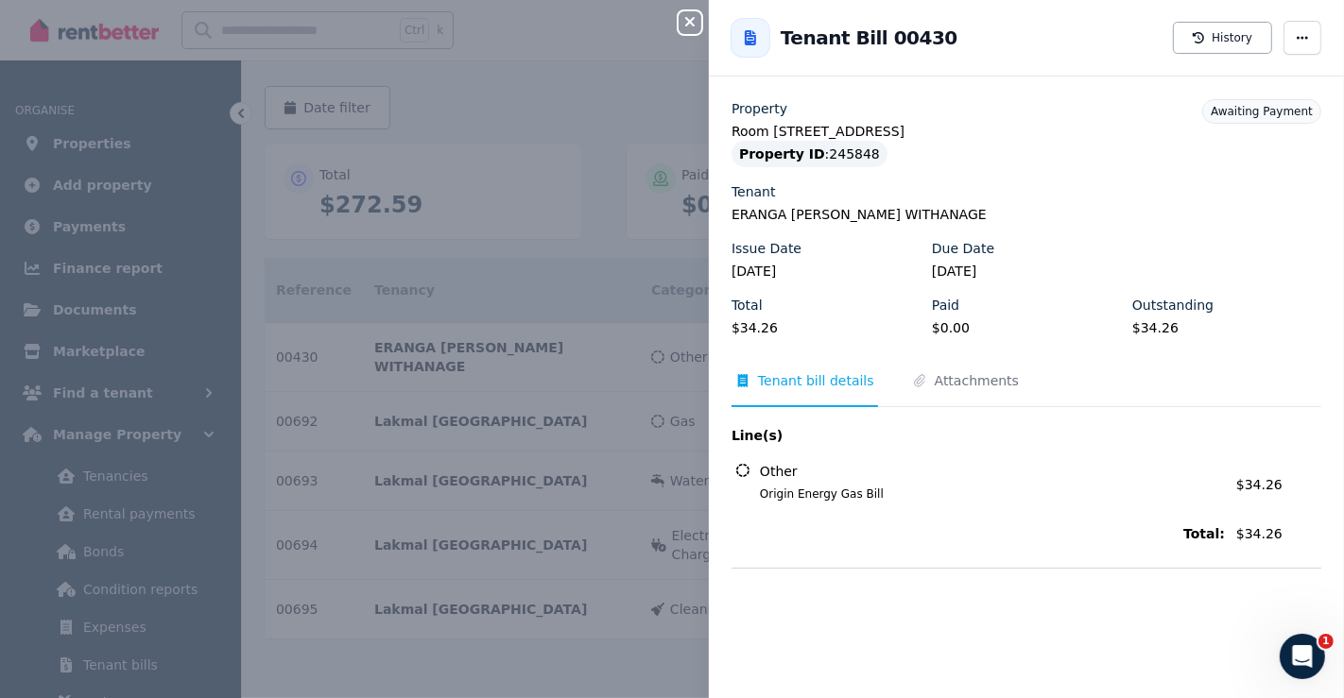
click at [510, 110] on div "Close panel Back to Tenant Bill 00430 History Property Room [STREET_ADDRESS] Pr…" at bounding box center [672, 349] width 1344 height 698
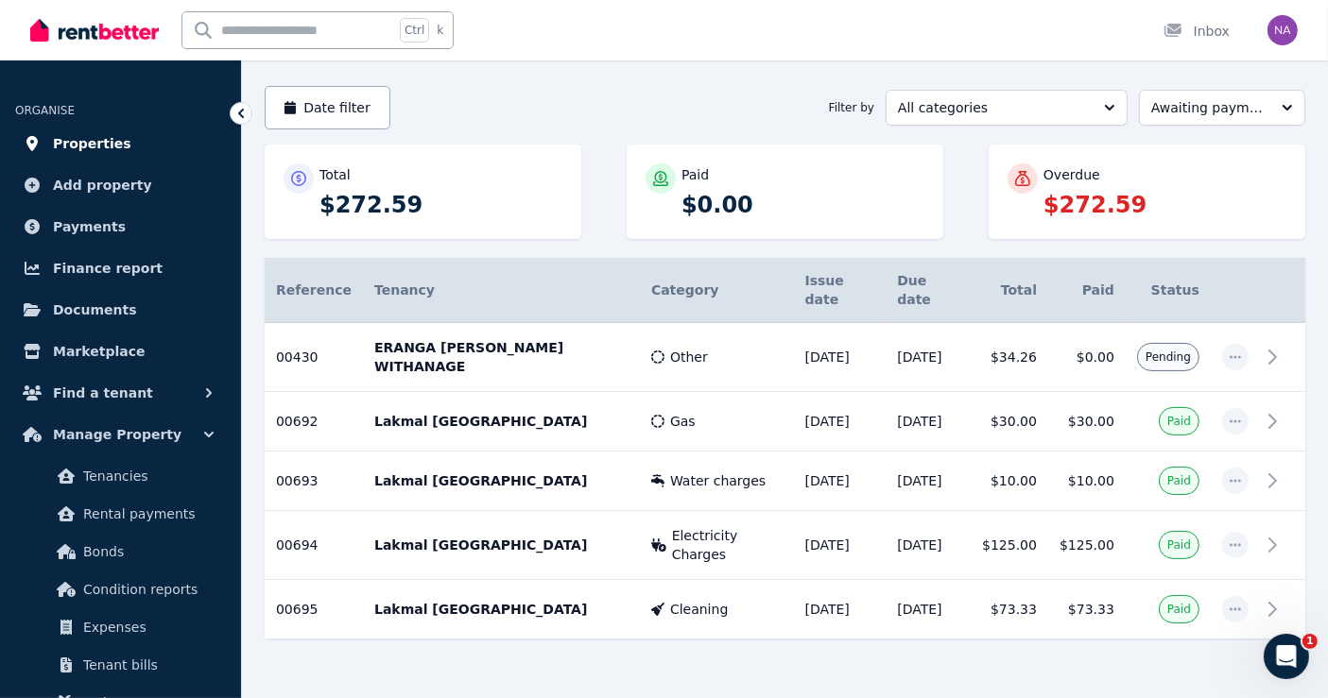
click at [127, 141] on link "Properties" at bounding box center [120, 144] width 211 height 38
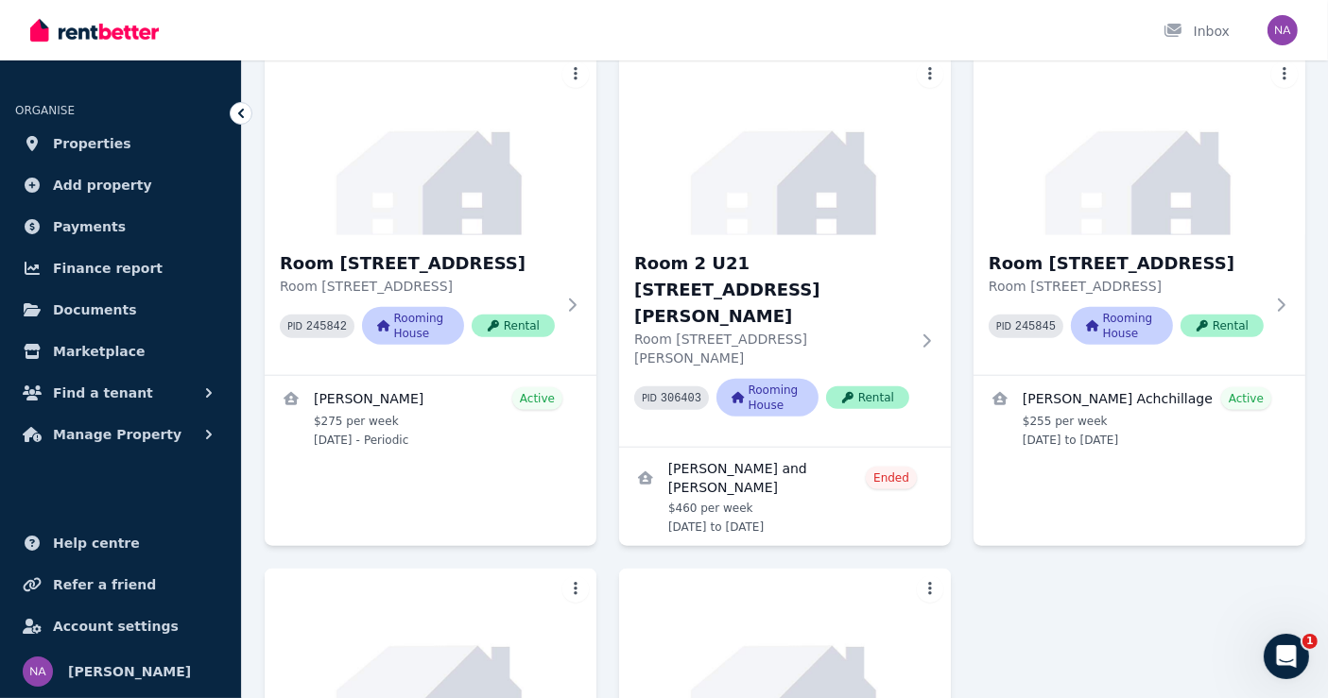
scroll to position [2012, 0]
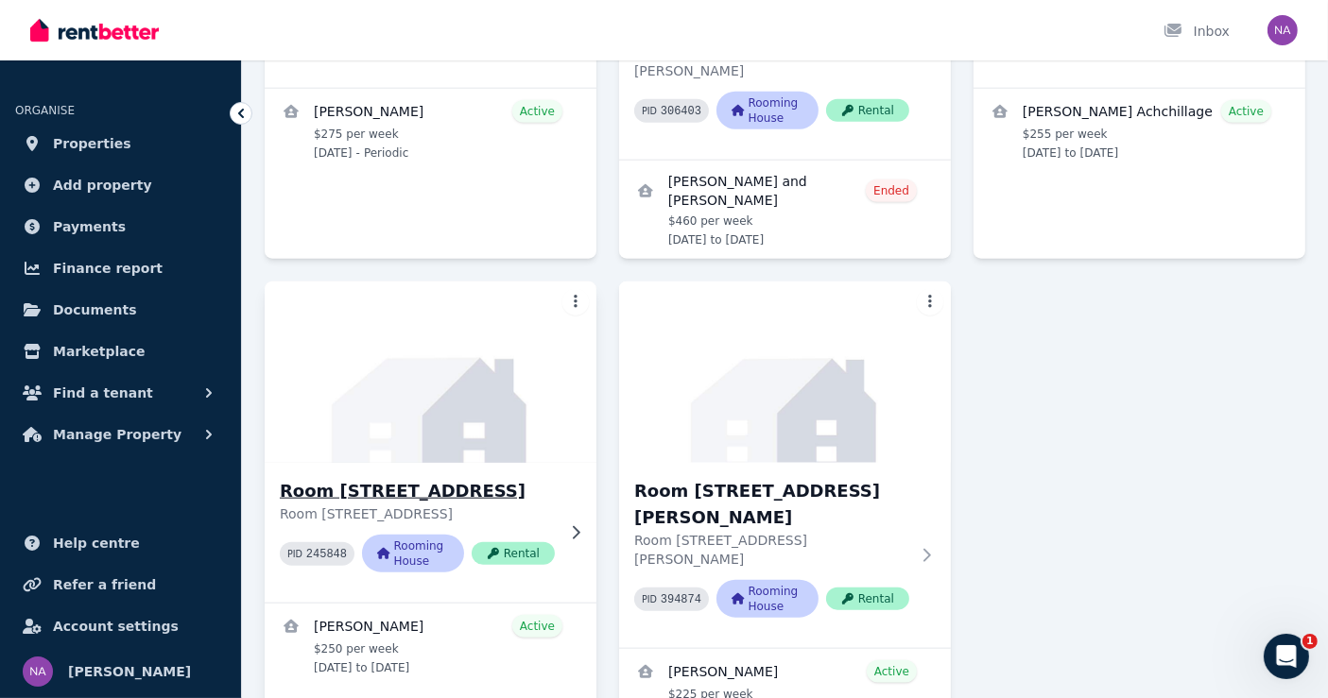
click at [470, 505] on p "Room [STREET_ADDRESS]" at bounding box center [417, 514] width 275 height 19
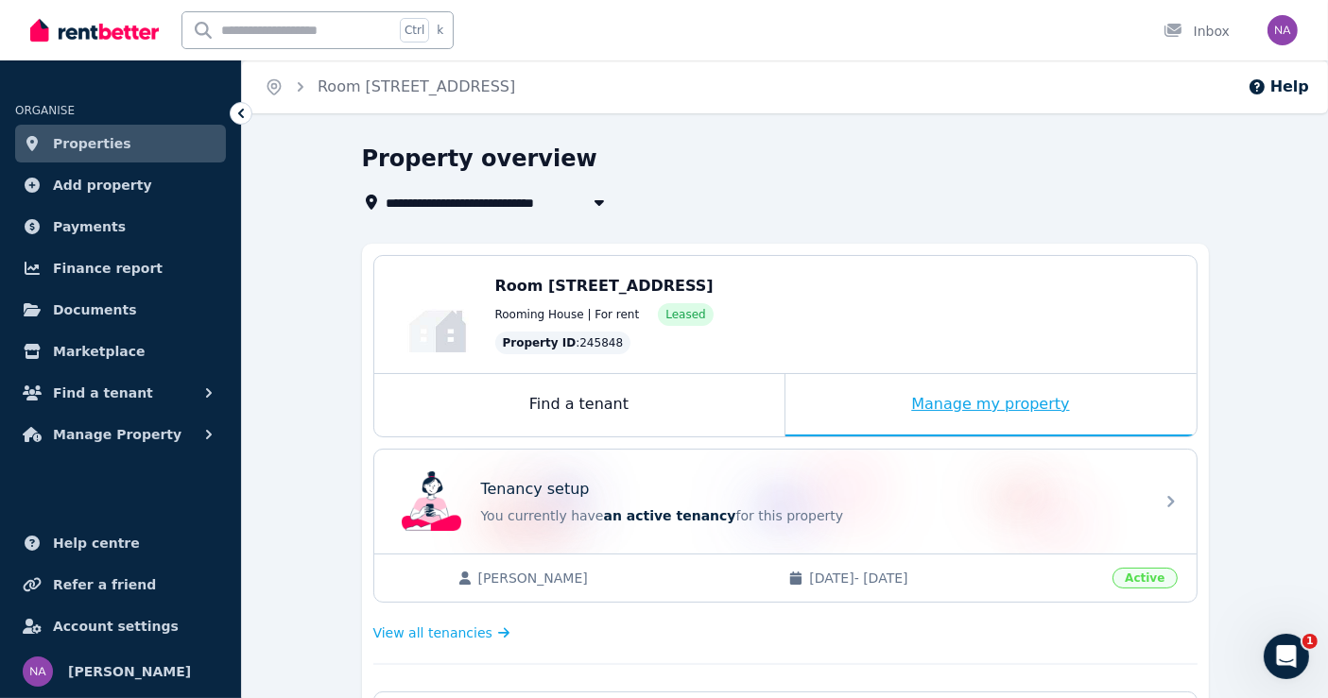
click at [917, 414] on div "Manage my property" at bounding box center [990, 405] width 411 height 62
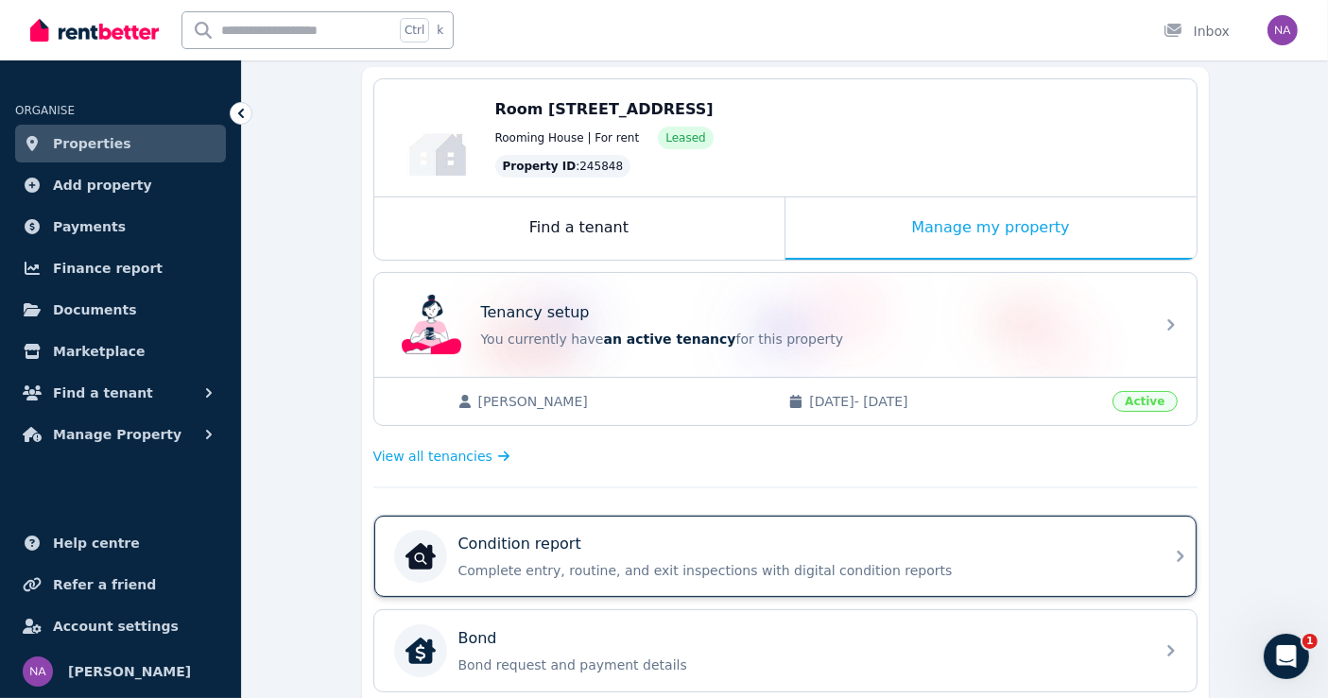
scroll to position [210, 0]
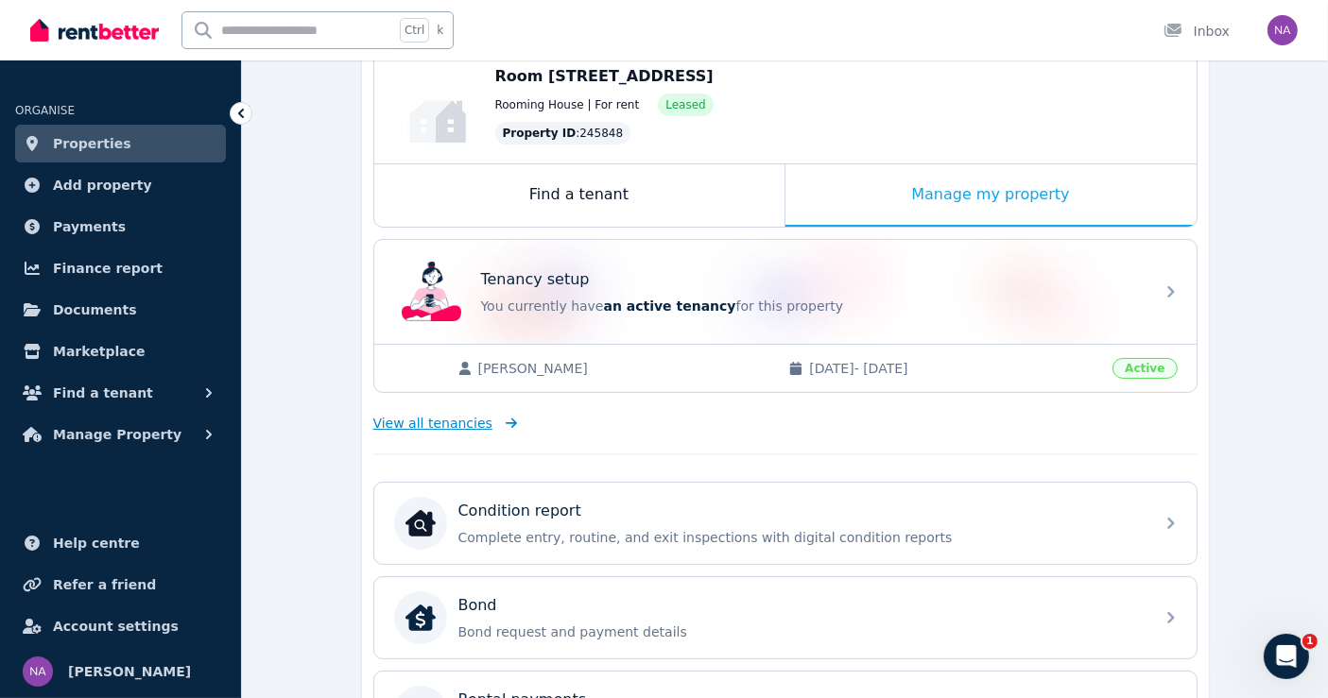
click at [498, 417] on icon at bounding box center [507, 423] width 19 height 13
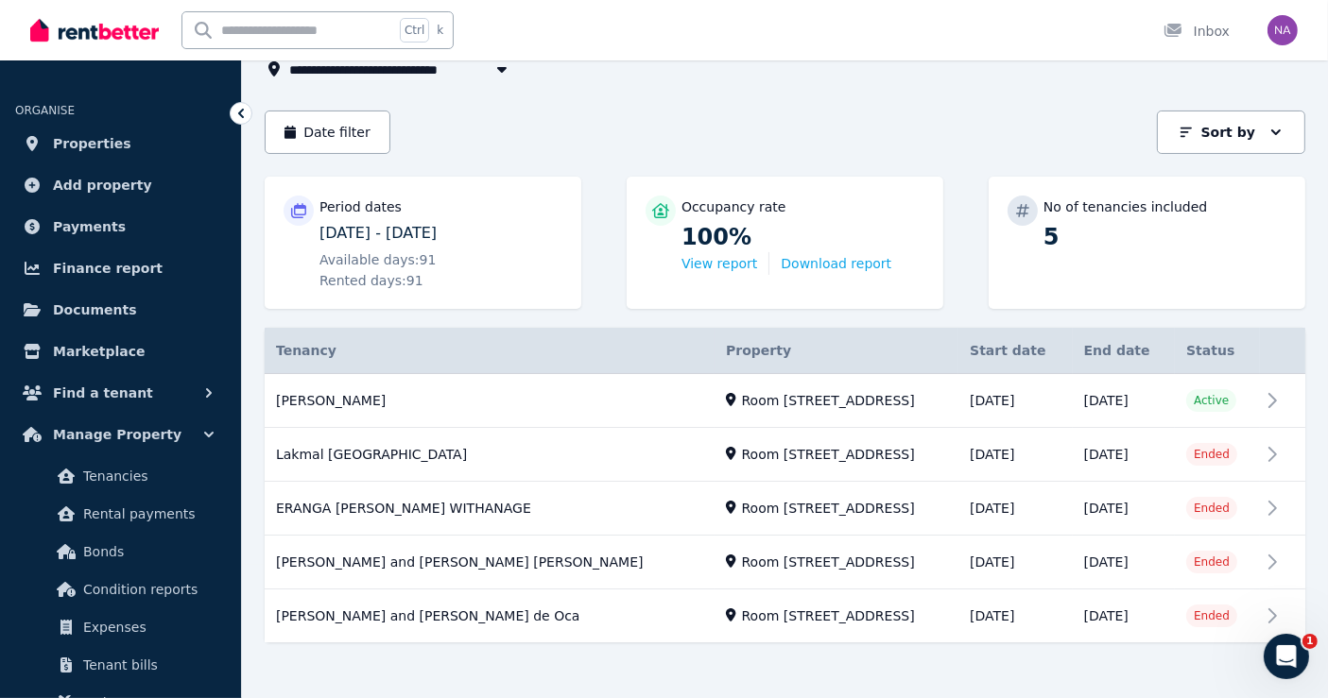
scroll to position [143, 0]
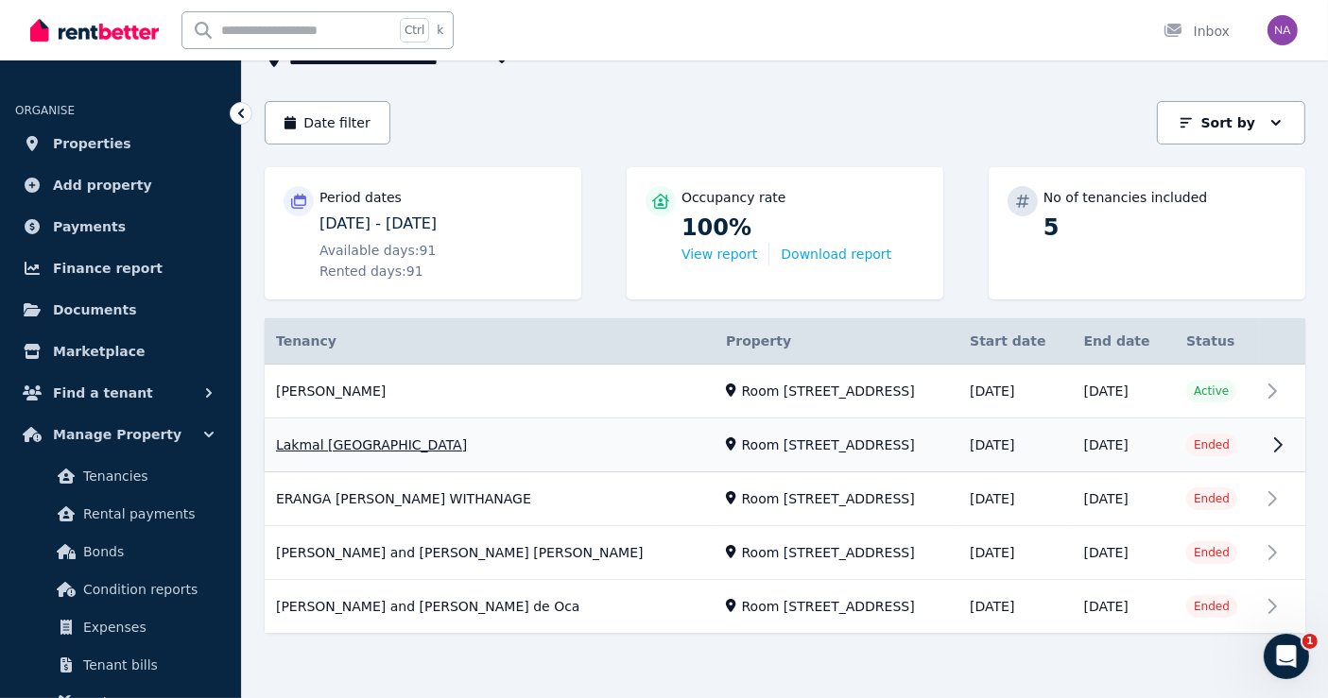
click at [356, 444] on link "View property details" at bounding box center [785, 446] width 1041 height 53
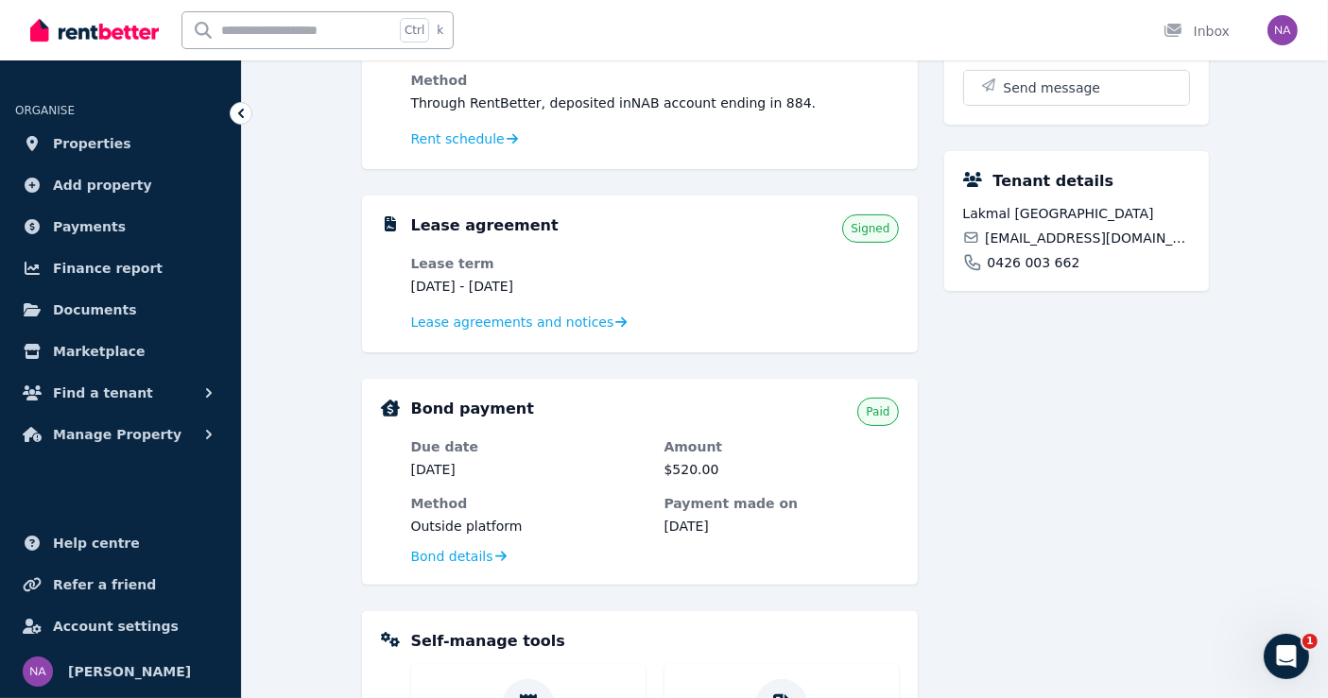
scroll to position [408, 0]
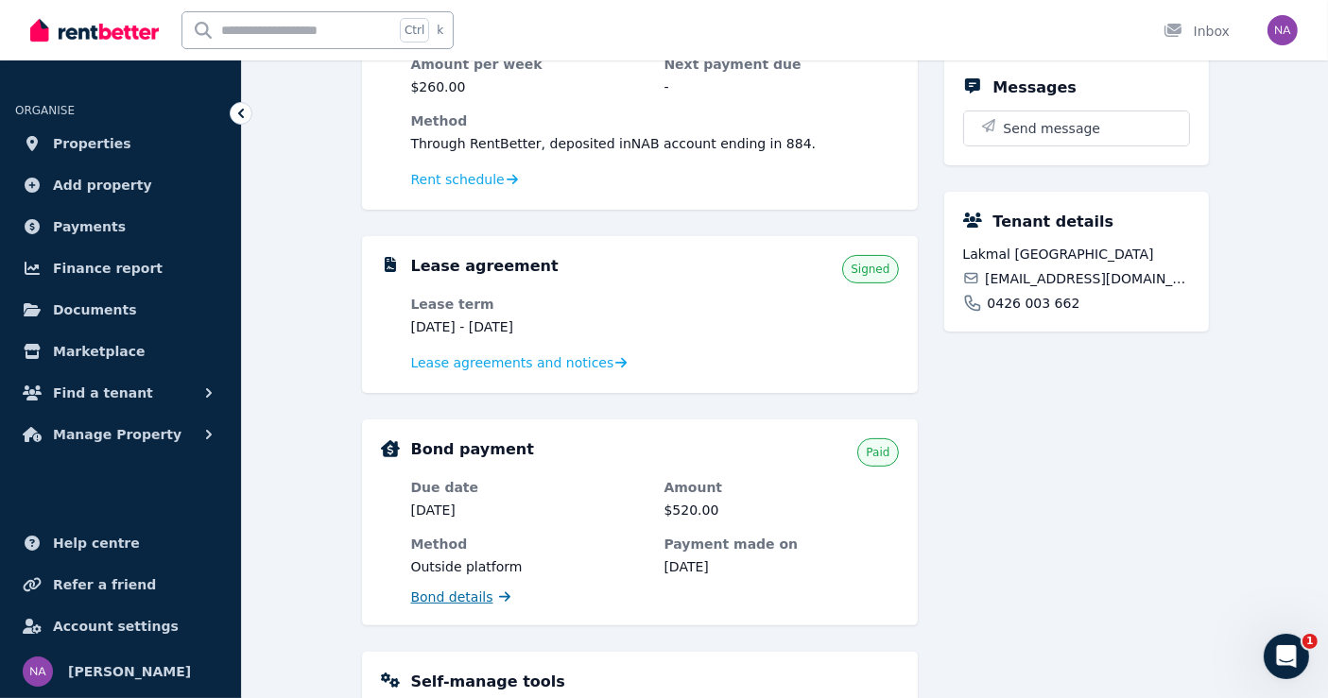
click at [486, 601] on link "Bond details" at bounding box center [460, 597] width 99 height 19
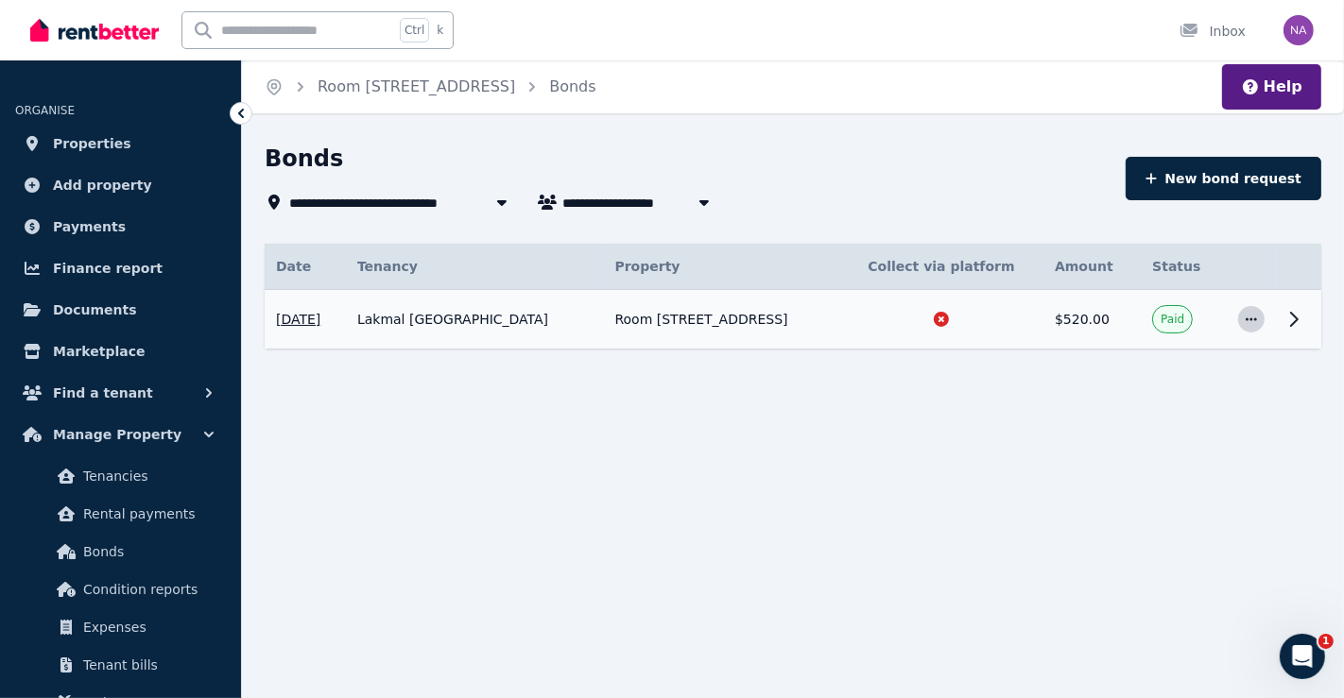
click at [1255, 318] on icon "button" at bounding box center [1251, 319] width 11 height 3
click at [1306, 318] on td at bounding box center [1298, 320] width 45 height 60
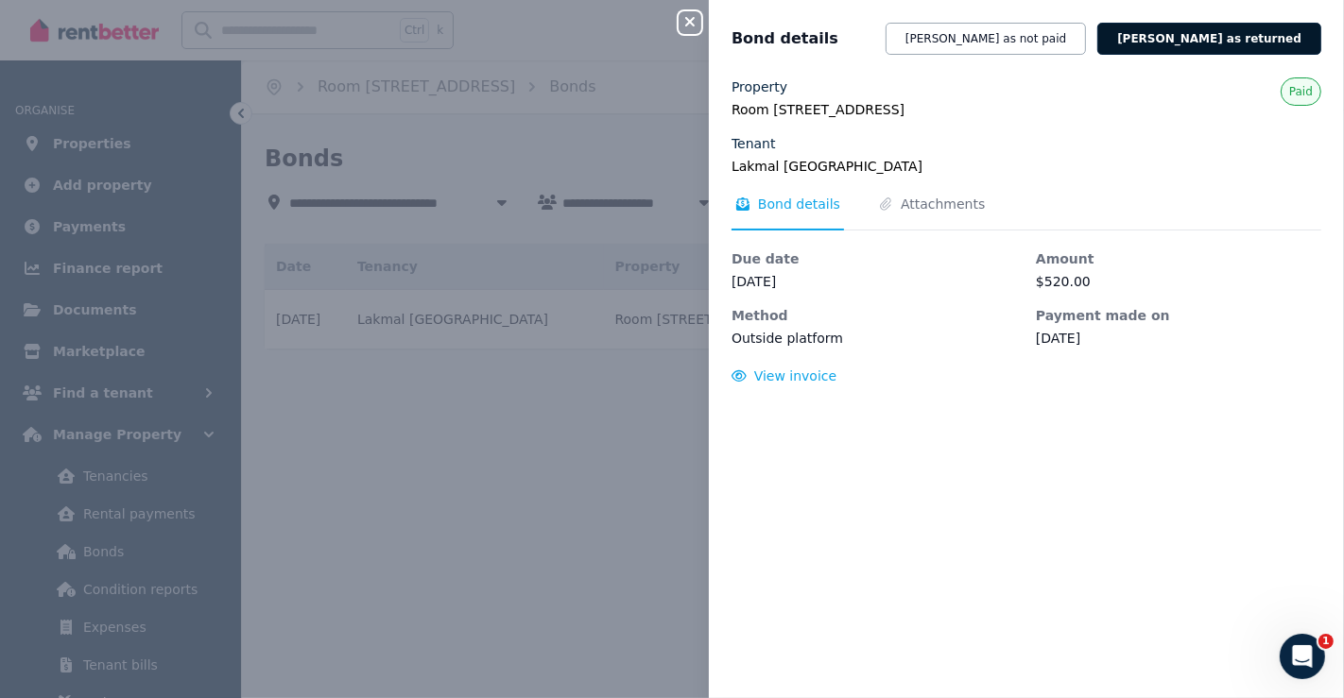
click at [1226, 41] on button "[PERSON_NAME] as returned" at bounding box center [1209, 39] width 224 height 32
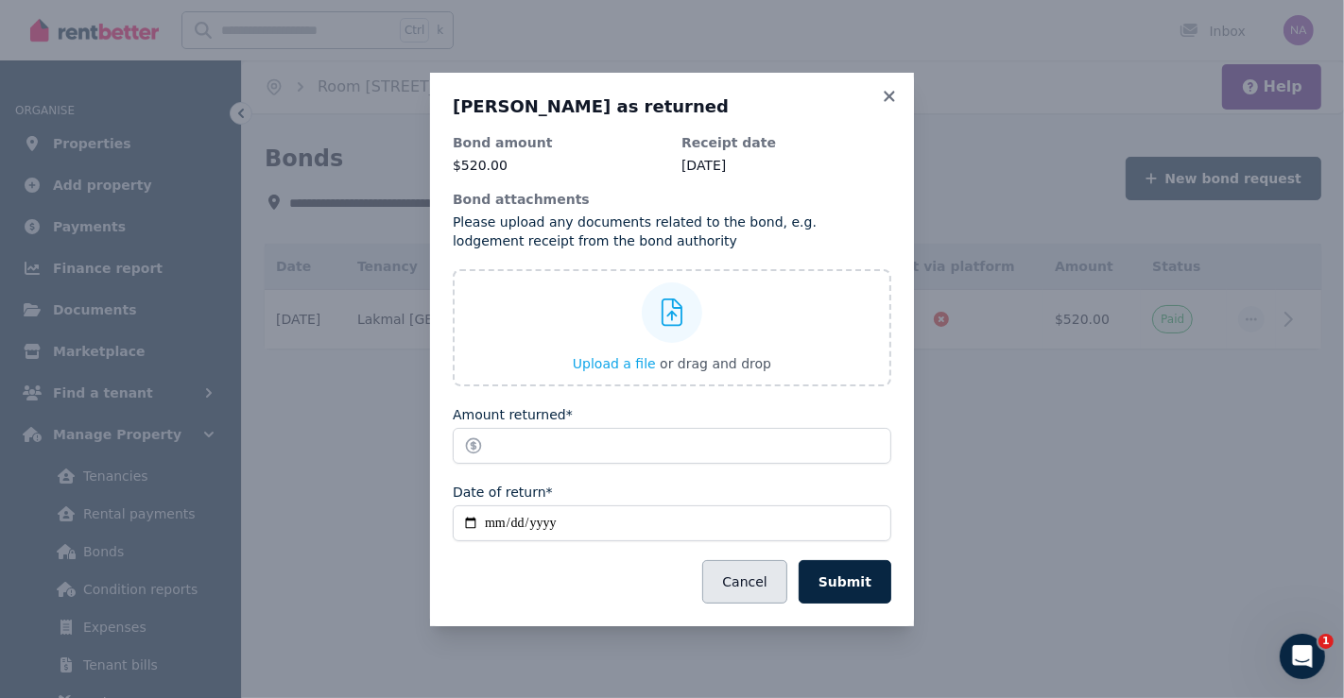
click at [765, 591] on button "Cancel" at bounding box center [744, 581] width 84 height 43
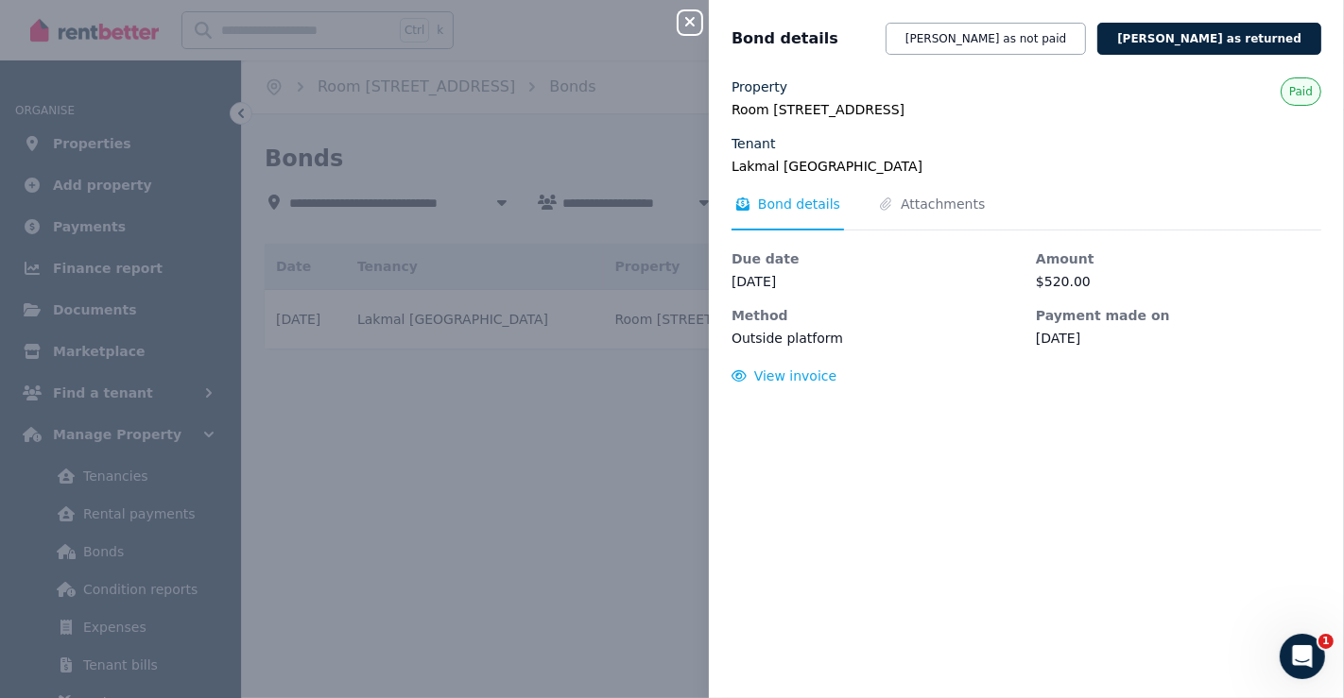
drag, startPoint x: 534, startPoint y: 502, endPoint x: 557, endPoint y: 495, distance: 23.6
click at [540, 509] on div "Close panel Bond details [PERSON_NAME] as not paid [PERSON_NAME] as returned Pr…" at bounding box center [672, 349] width 1344 height 698
